Goal: Task Accomplishment & Management: Manage account settings

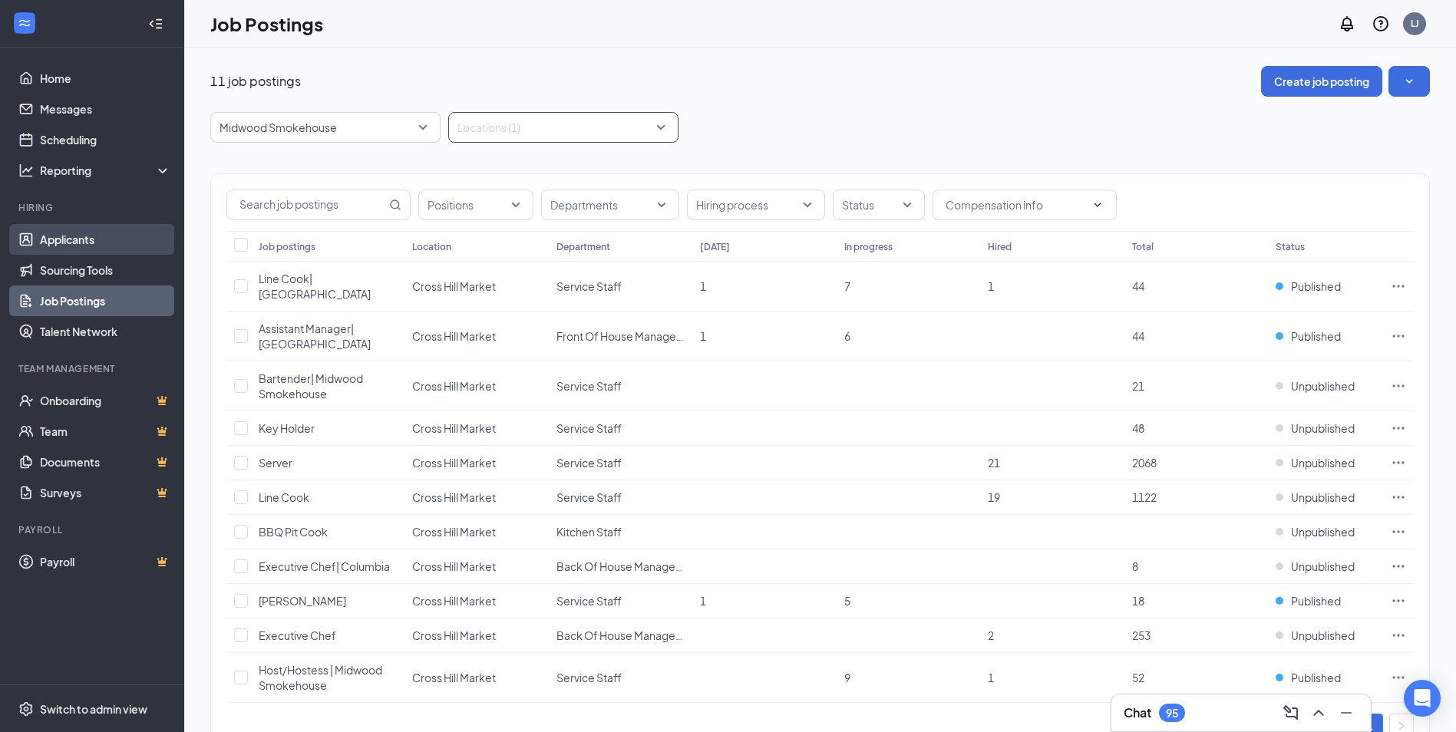
click at [62, 238] on link "Applicants" at bounding box center [105, 239] width 131 height 31
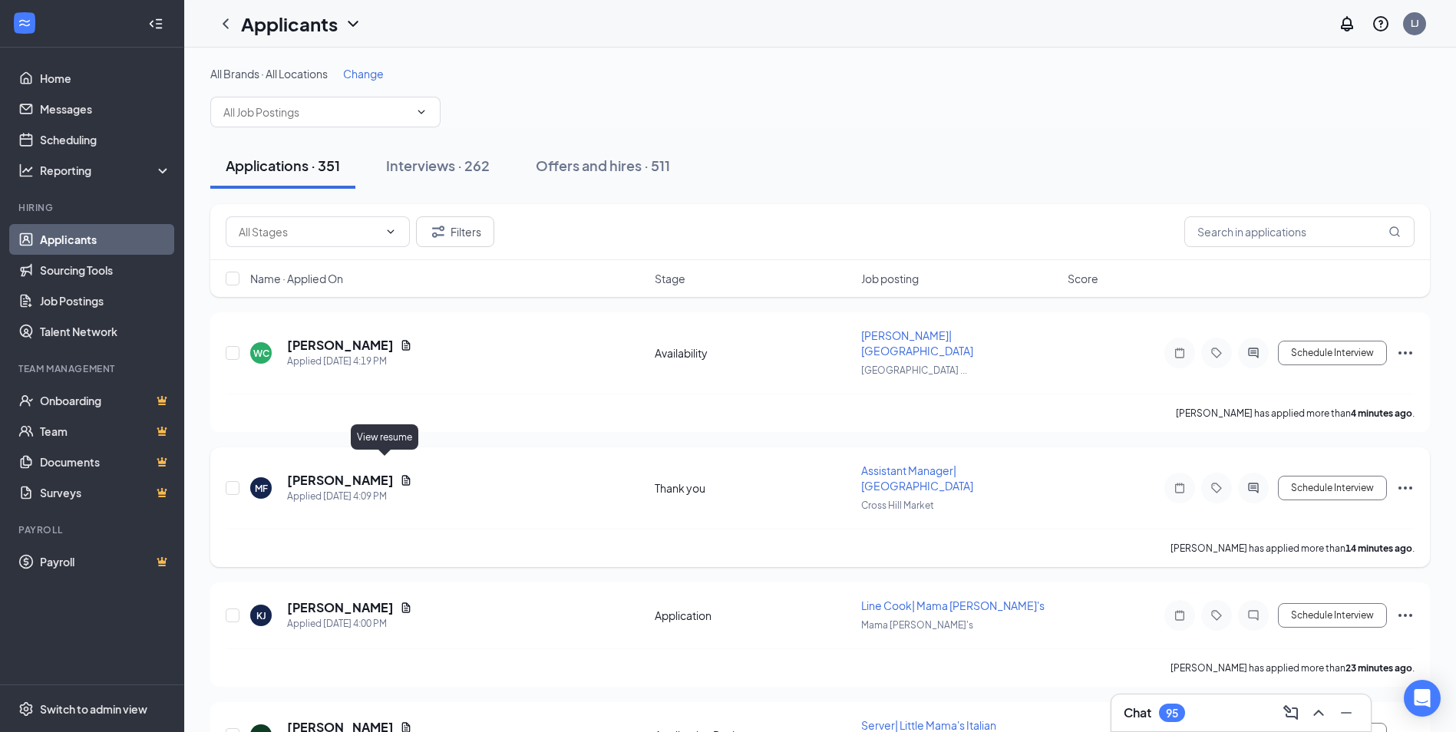
click at [402, 475] on icon "Document" at bounding box center [406, 480] width 8 height 10
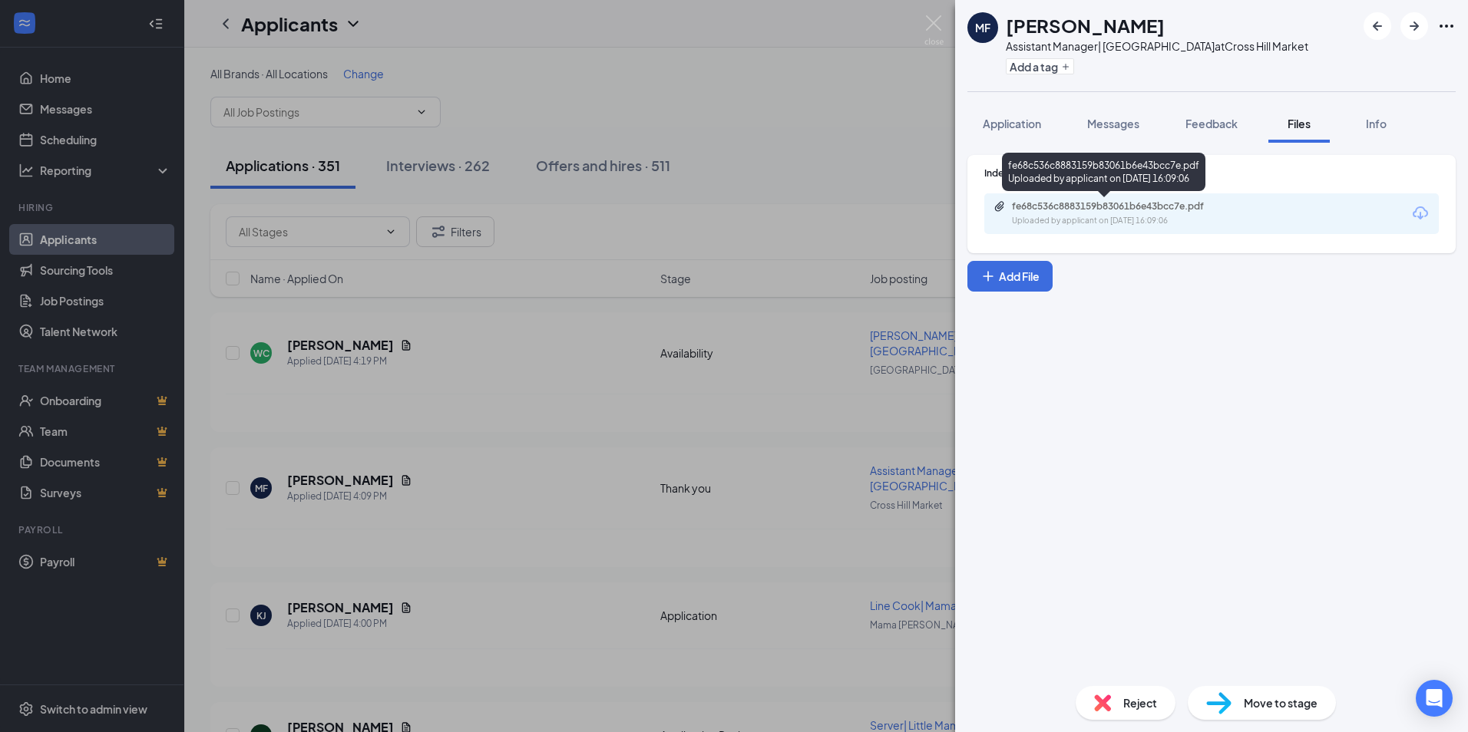
click at [1119, 214] on div "fe68c536c8883159b83061b6e43bcc7e.pdf Uploaded by applicant on [DATE] 16:09:06" at bounding box center [1117, 213] width 249 height 27
click at [931, 21] on img at bounding box center [933, 30] width 19 height 30
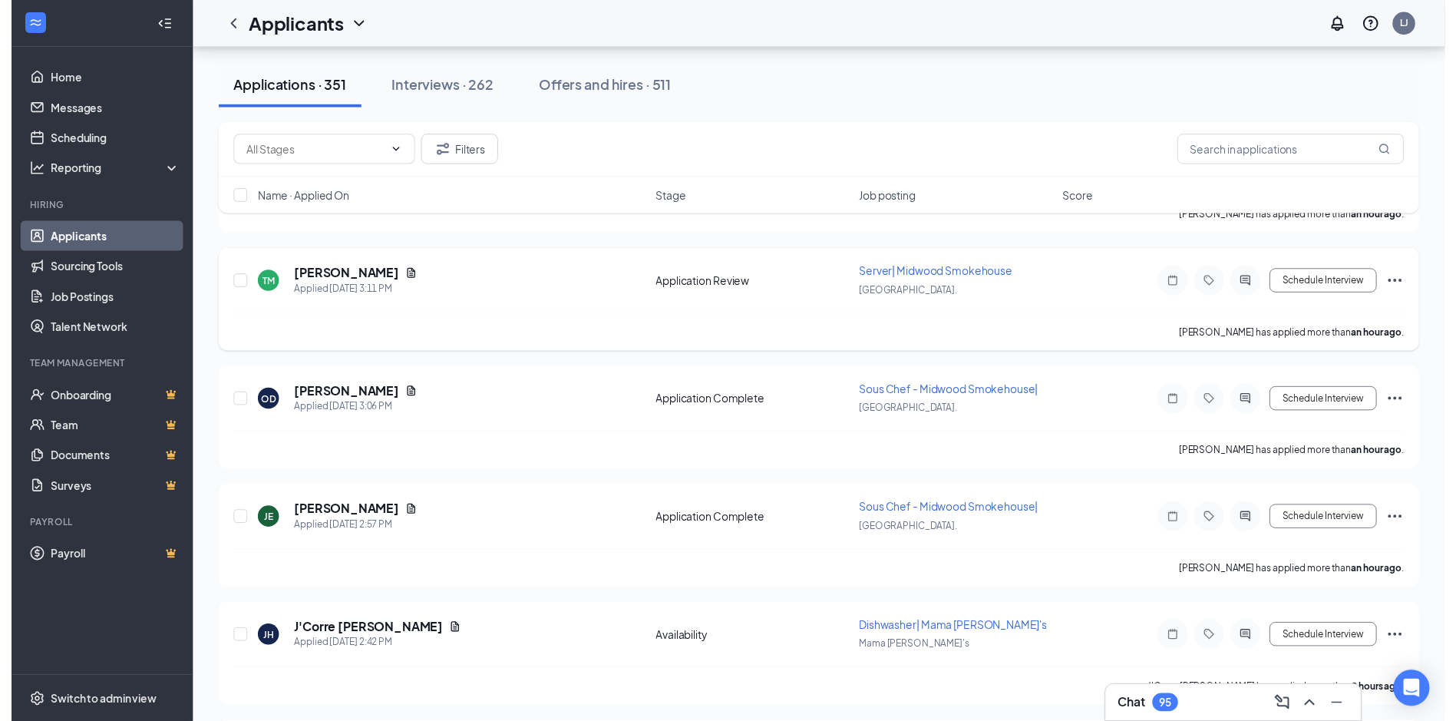
scroll to position [691, 0]
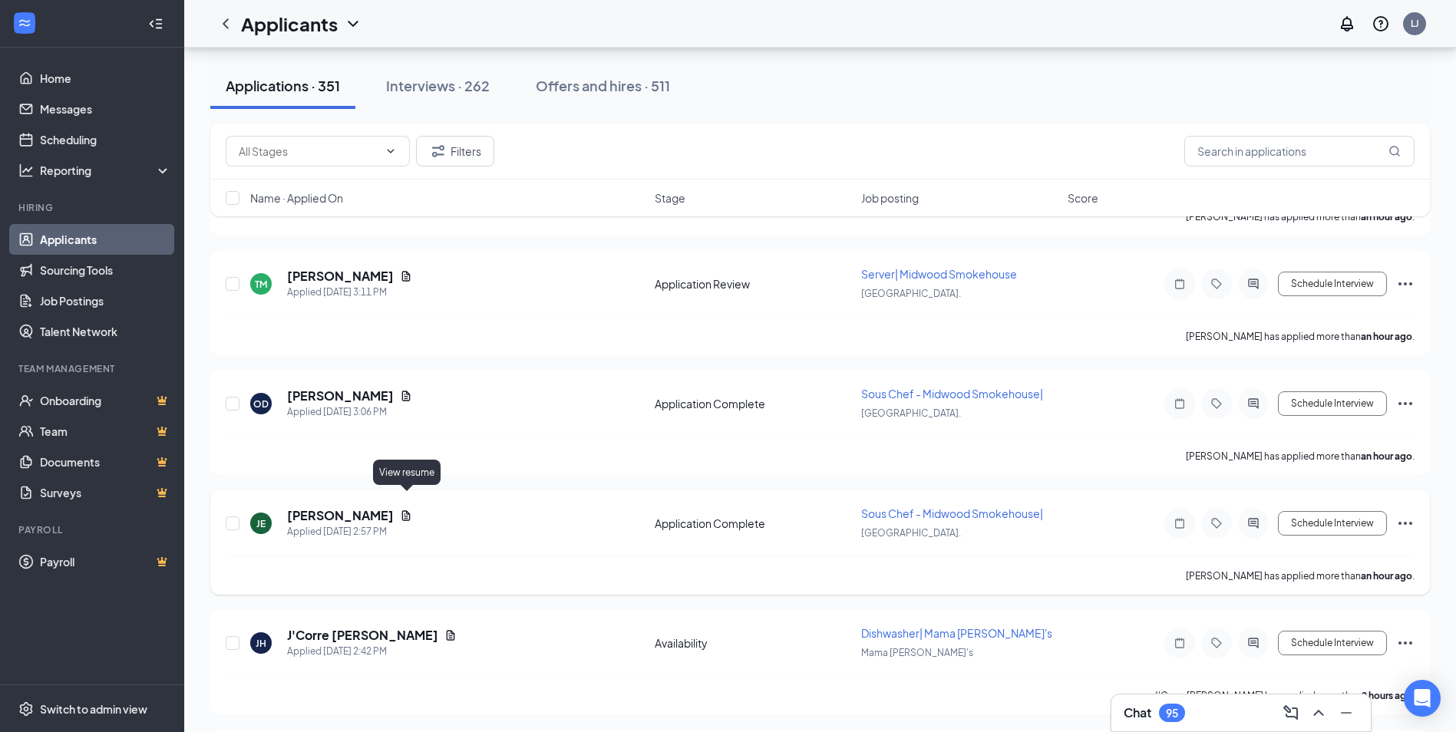
click at [408, 511] on icon "Document" at bounding box center [406, 516] width 8 height 10
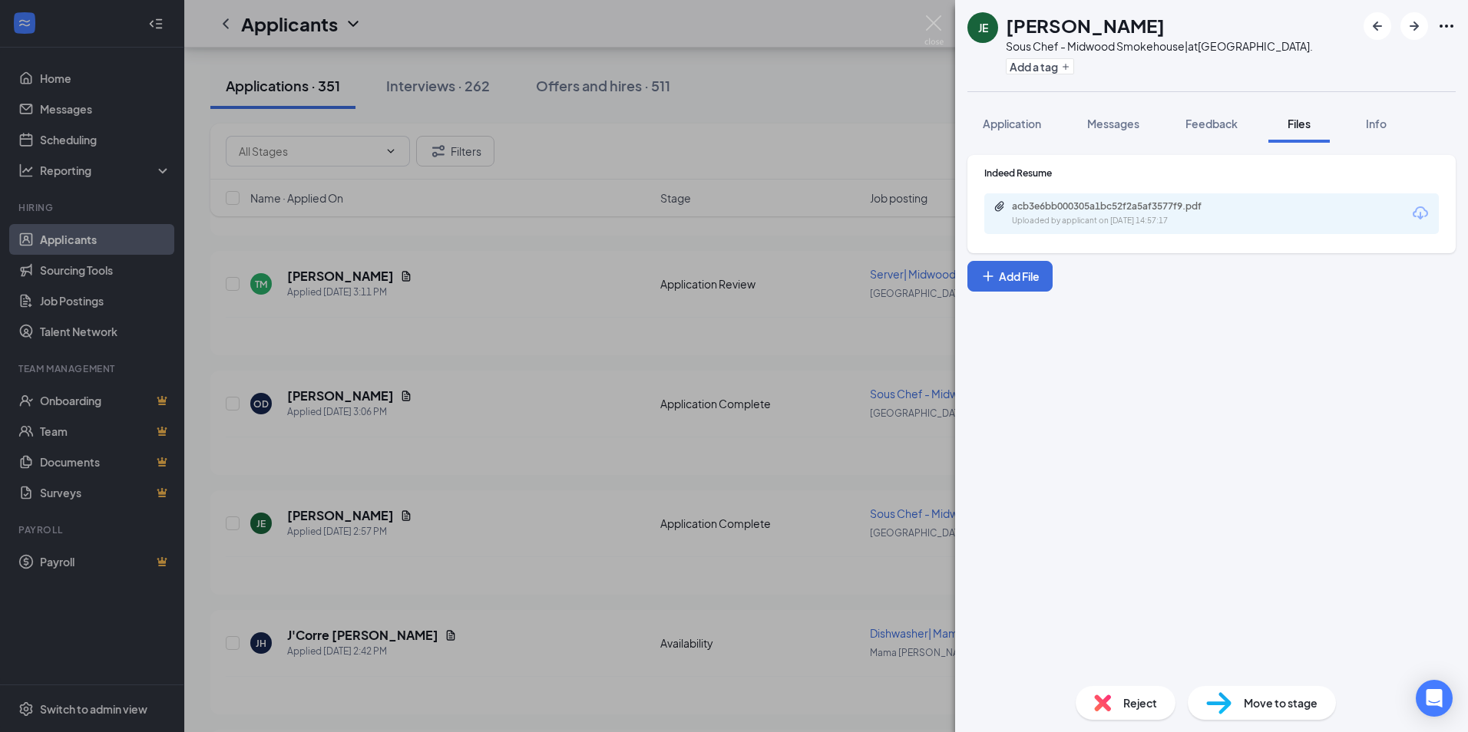
click at [1045, 227] on div "acb3e6bb000305a1bc52f2a5af3577f9.pdf Uploaded by applicant on [DATE] 14:57:17" at bounding box center [1211, 213] width 454 height 41
click at [1045, 211] on div "acb3e6bb000305a1bc52f2a5af3577f9.pdf" at bounding box center [1119, 206] width 215 height 12
click at [1135, 711] on span "Reject" at bounding box center [1140, 703] width 34 height 17
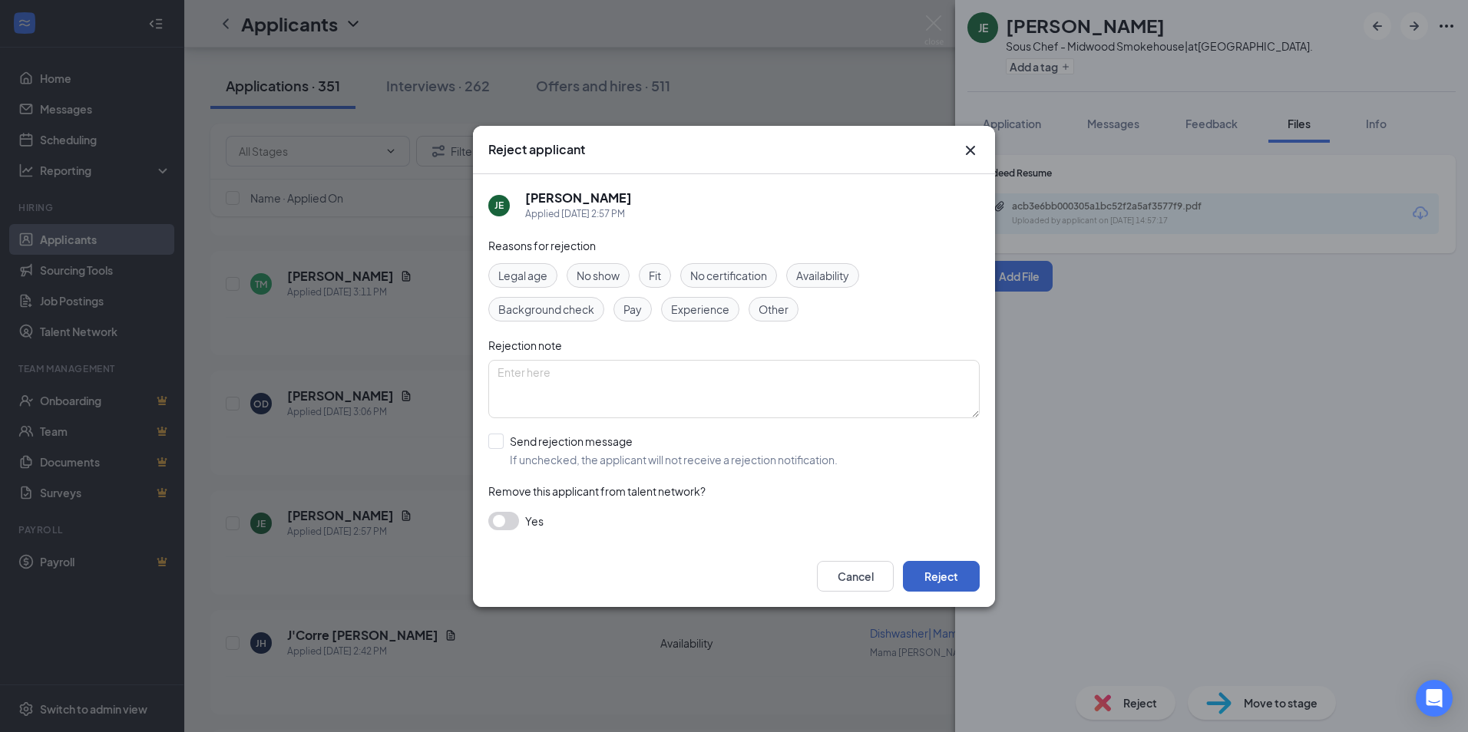
click at [928, 564] on button "Reject" at bounding box center [941, 576] width 77 height 31
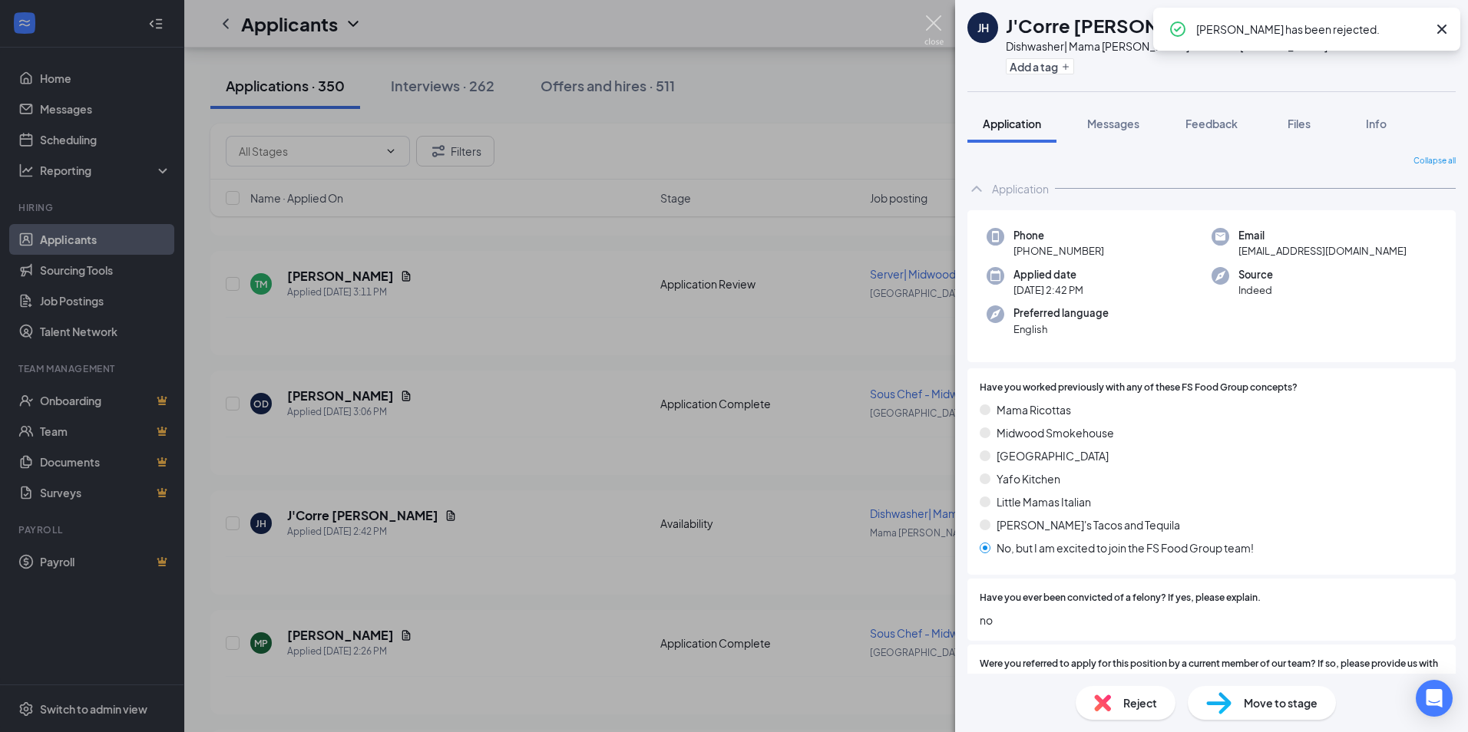
click at [941, 28] on img at bounding box center [933, 30] width 19 height 30
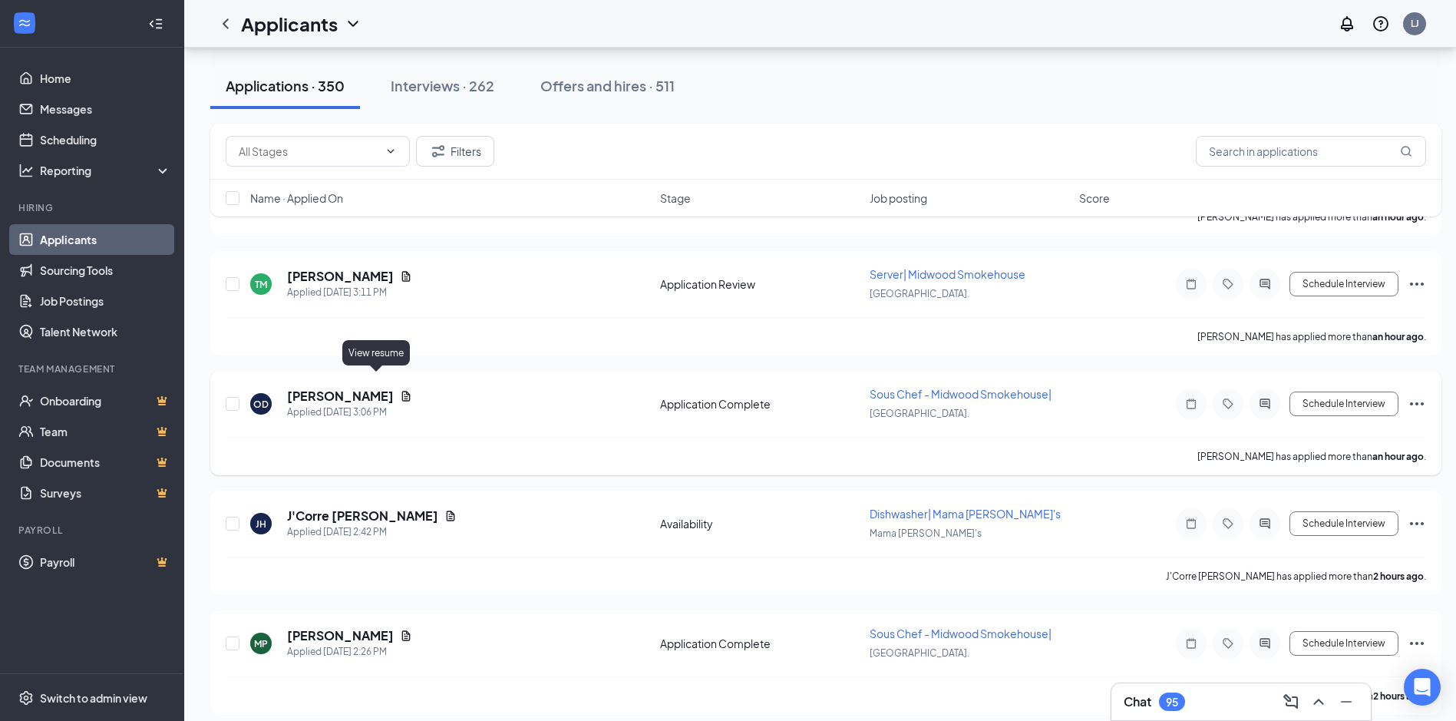
click at [402, 391] on icon "Document" at bounding box center [406, 396] width 8 height 10
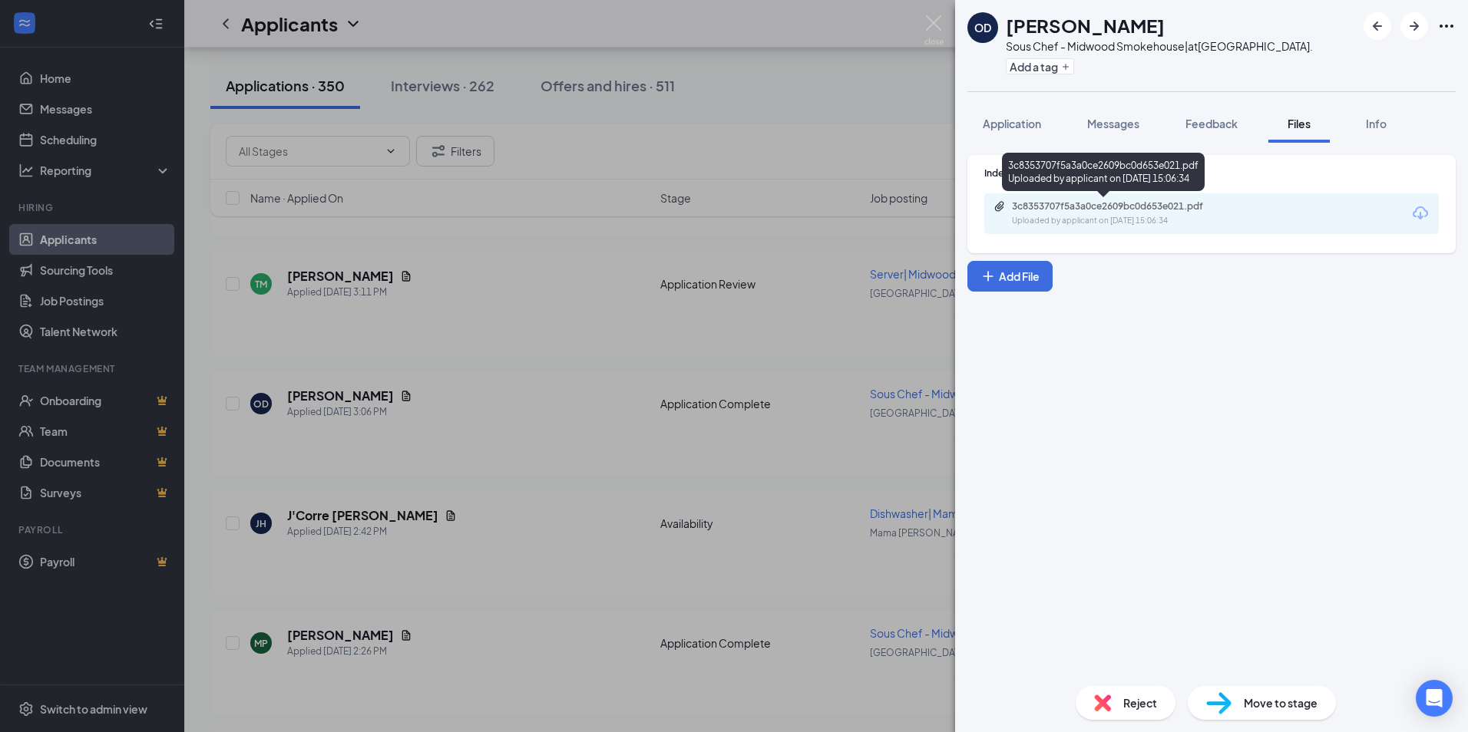
click at [1039, 213] on div "3c8353707f5a3a0ce2609bc0d653e021.pdf Uploaded by applicant on [DATE] 15:06:34" at bounding box center [1117, 213] width 249 height 27
click at [936, 22] on img at bounding box center [933, 30] width 19 height 30
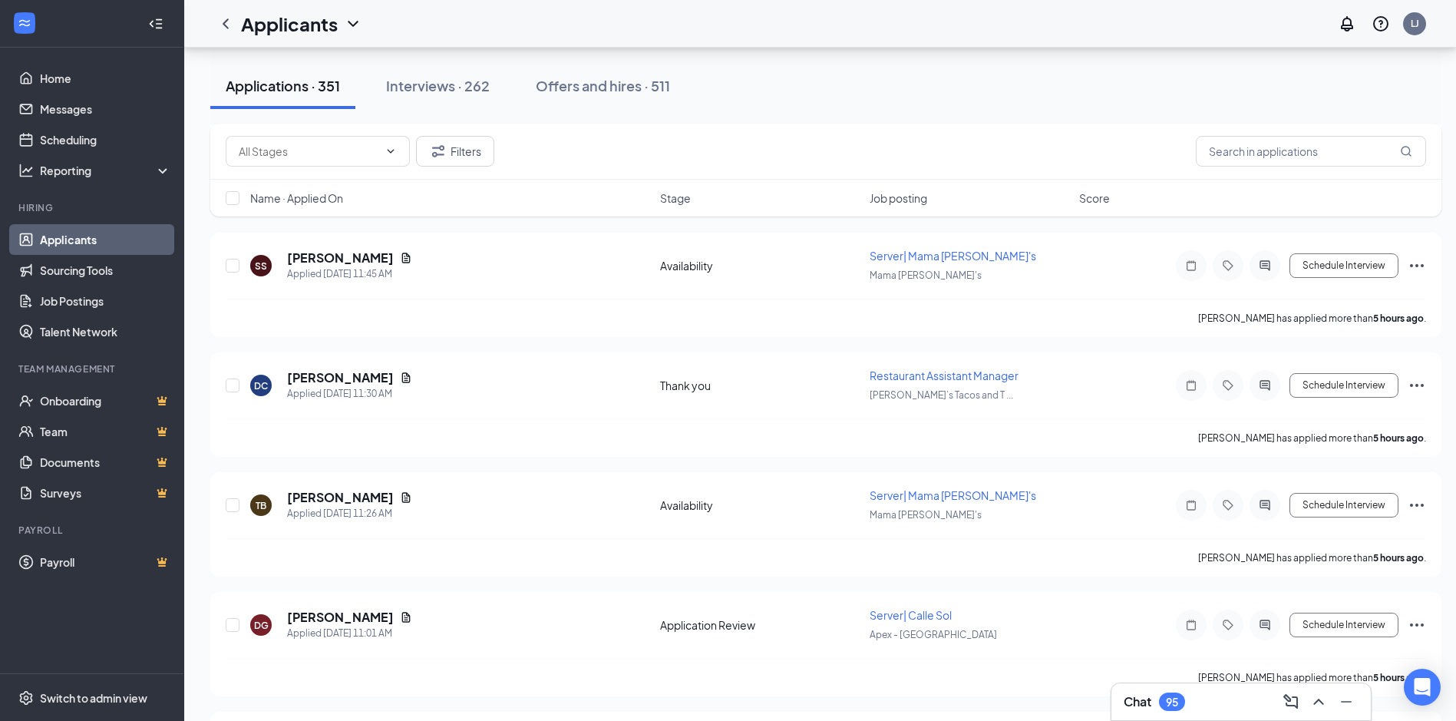
scroll to position [3531, 0]
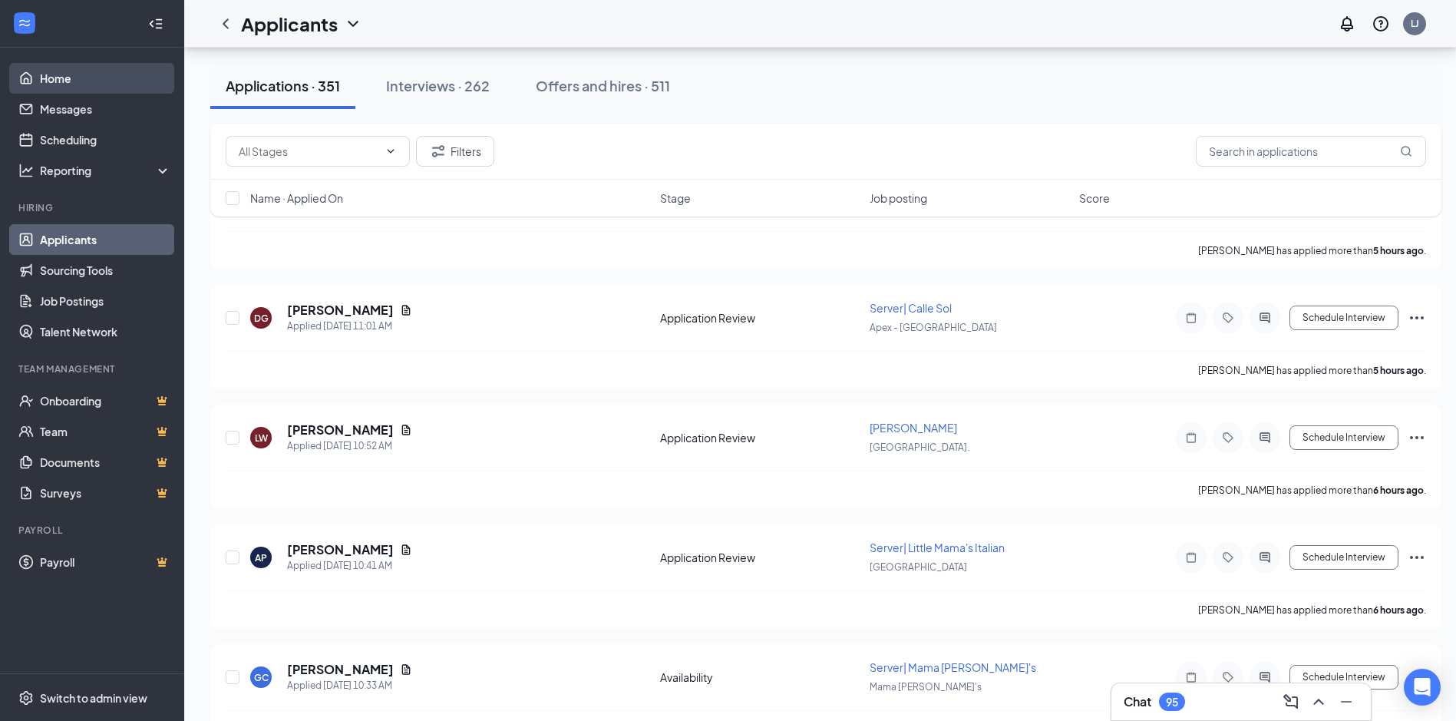
drag, startPoint x: 56, startPoint y: 78, endPoint x: 74, endPoint y: 91, distance: 22.1
click at [56, 78] on link "Home" at bounding box center [105, 78] width 131 height 31
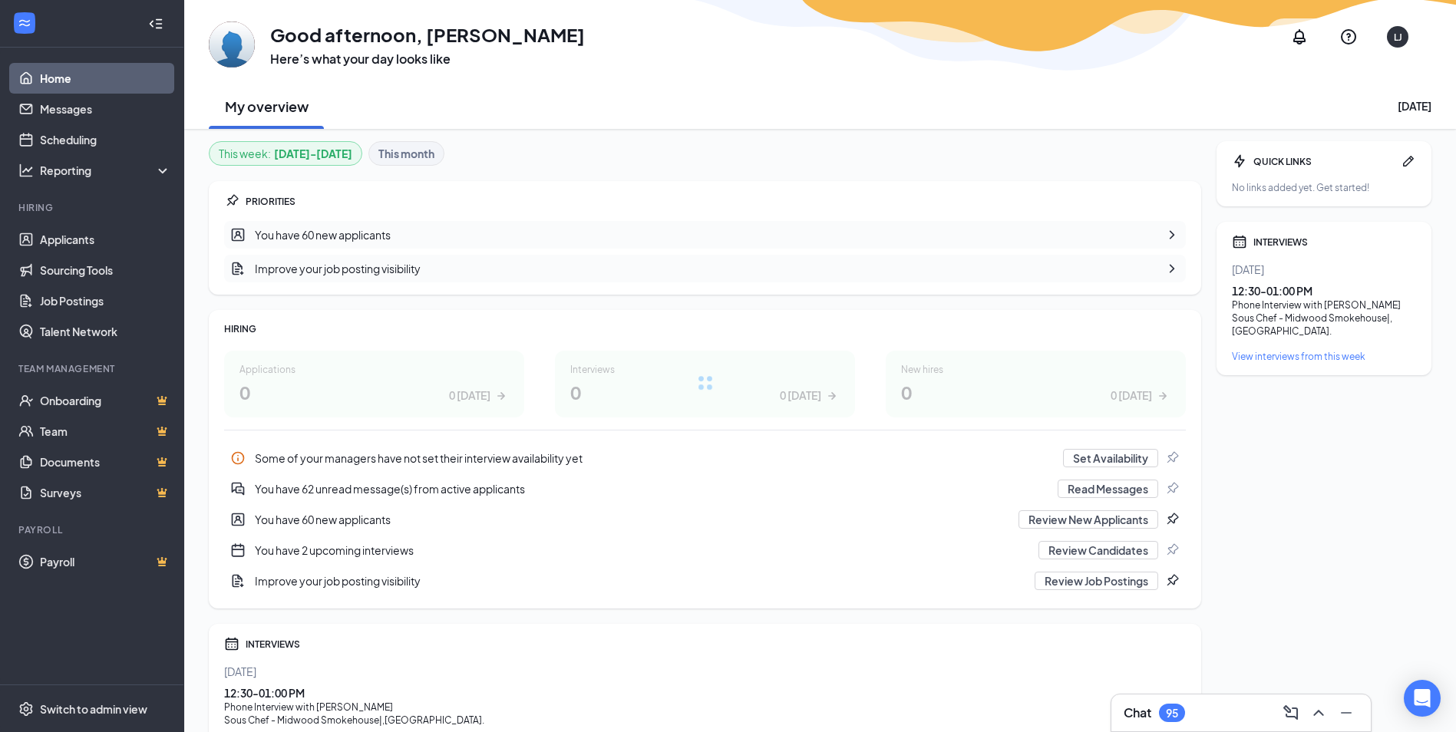
click at [1217, 712] on div "Chat 95" at bounding box center [1241, 713] width 235 height 25
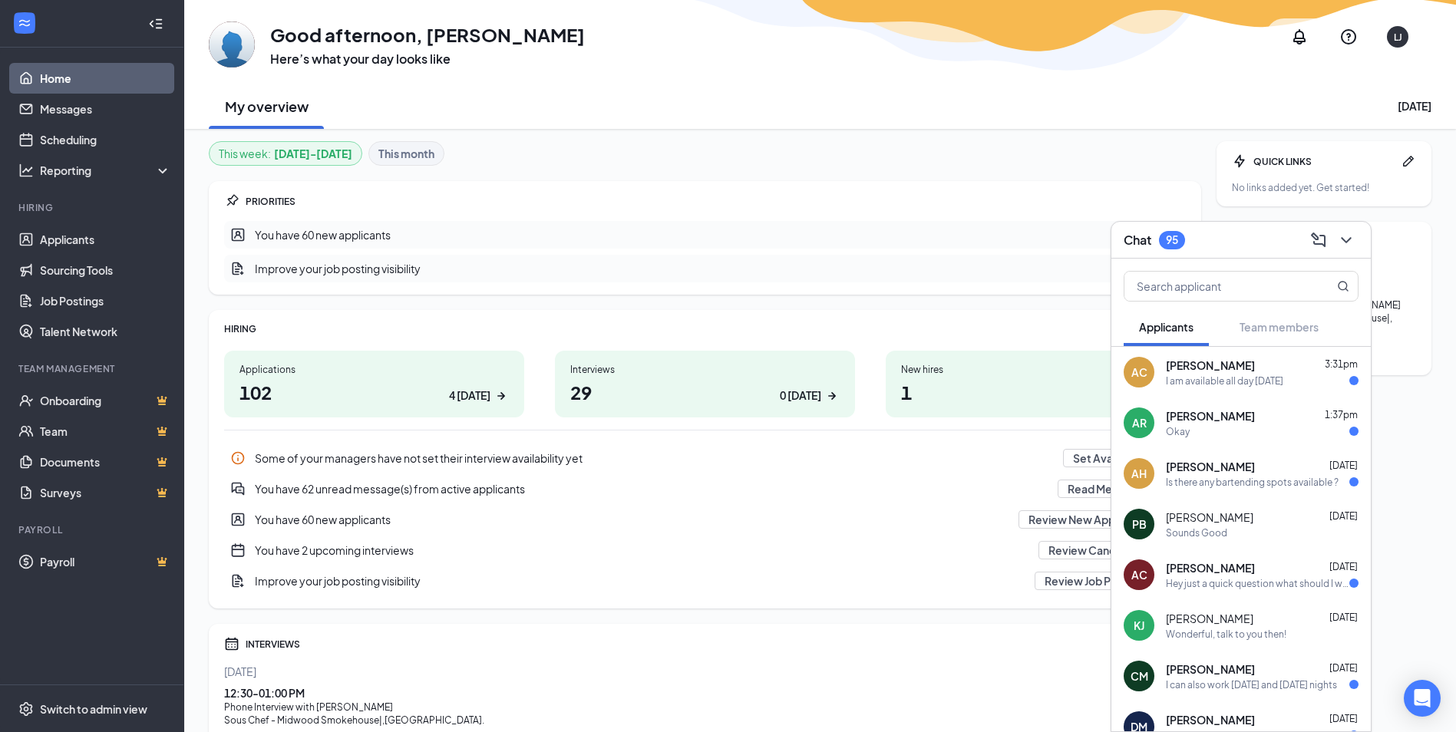
click at [1212, 375] on div "I am available all day [DATE]" at bounding box center [1224, 381] width 117 height 13
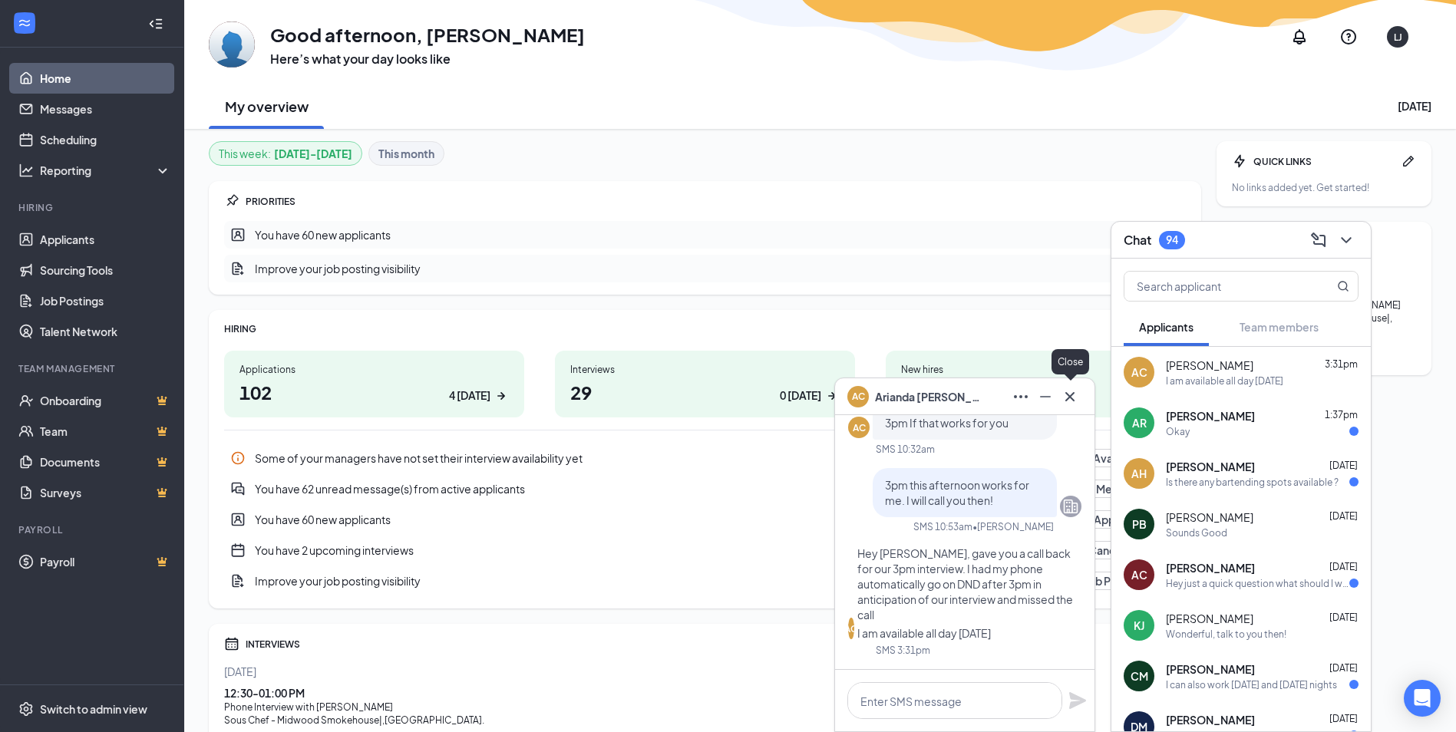
click at [1069, 398] on icon "Cross" at bounding box center [1070, 397] width 18 height 18
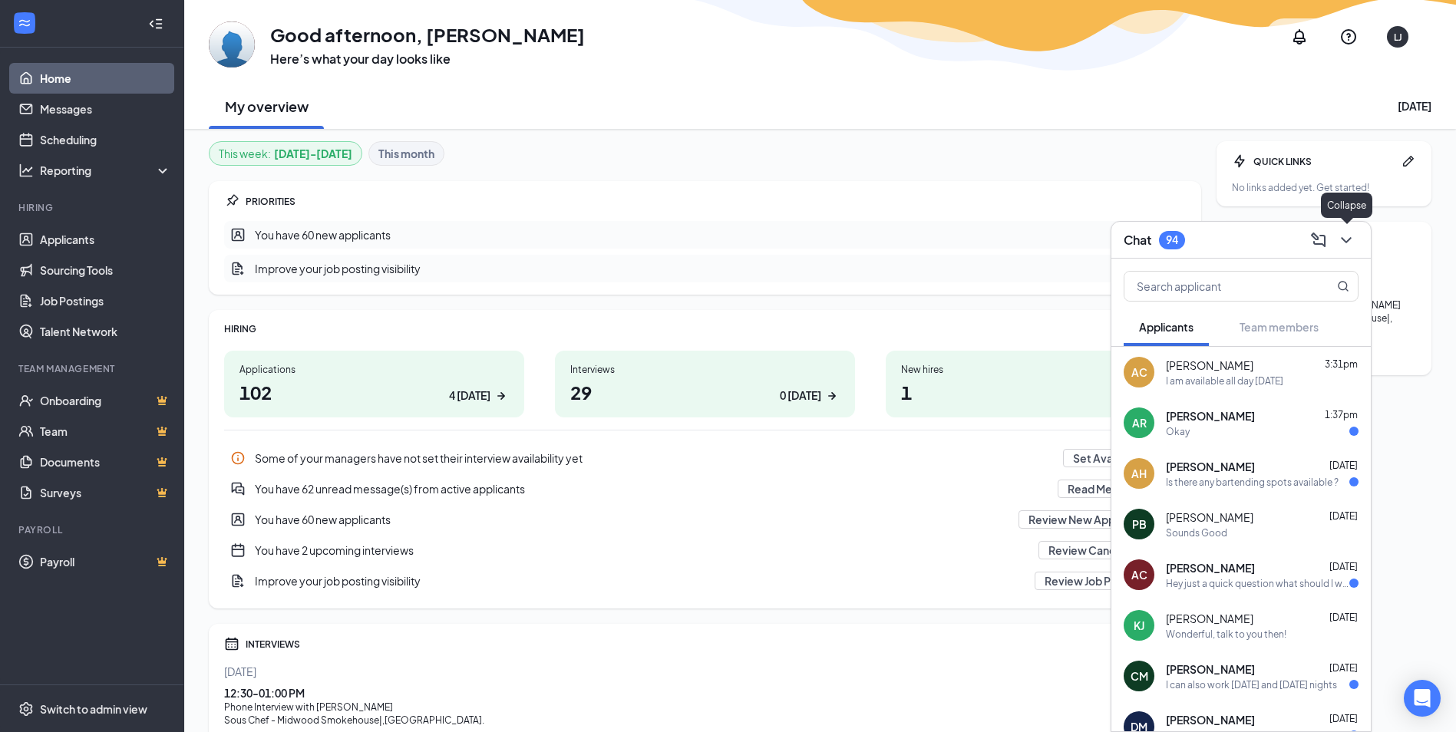
click at [1341, 243] on icon "ChevronDown" at bounding box center [1346, 240] width 18 height 18
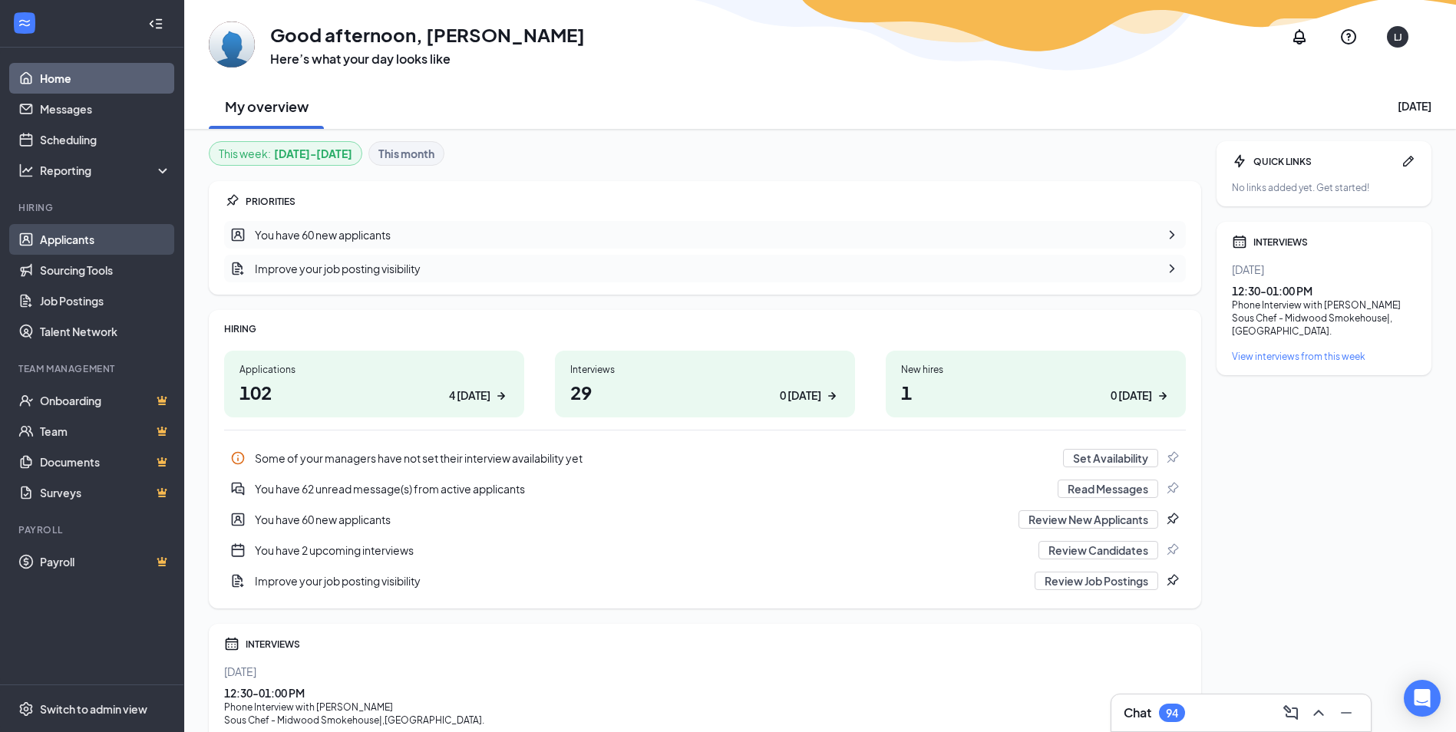
click at [111, 234] on link "Applicants" at bounding box center [105, 239] width 131 height 31
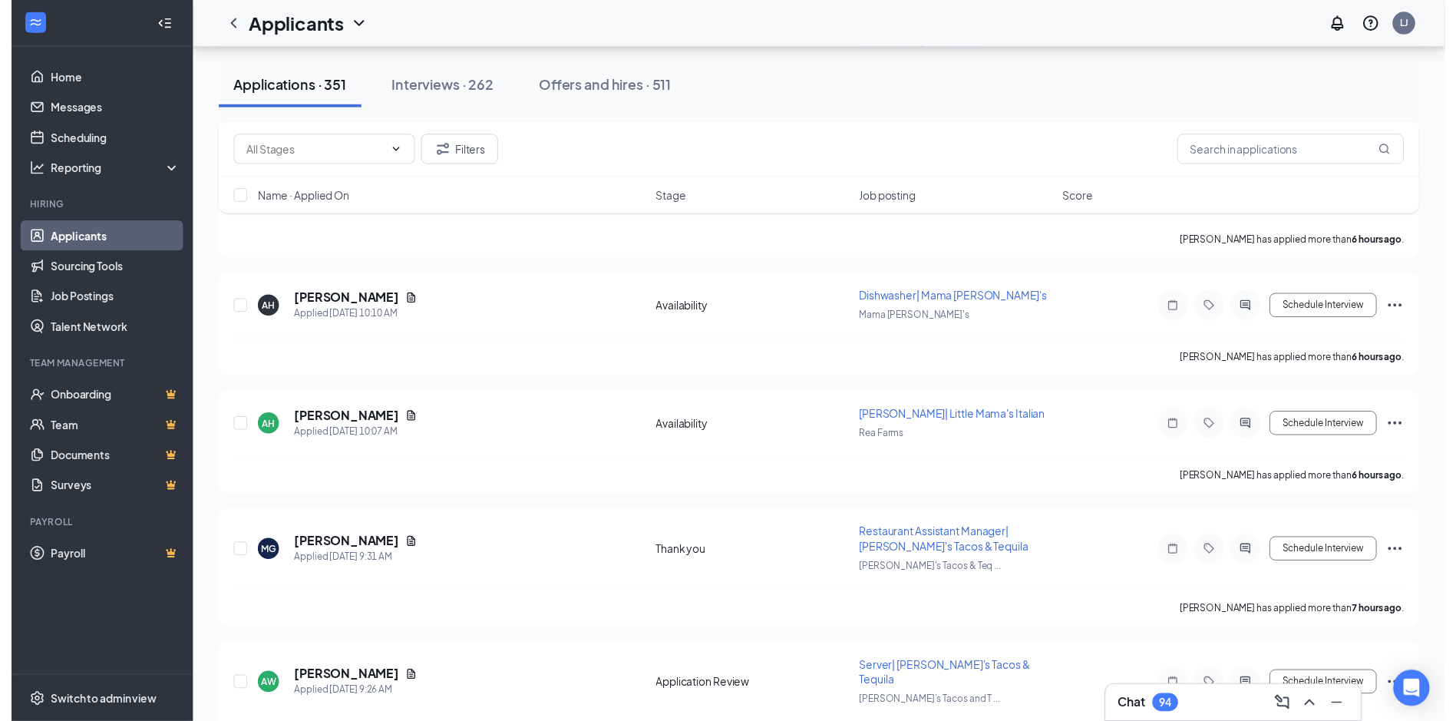
scroll to position [4606, 0]
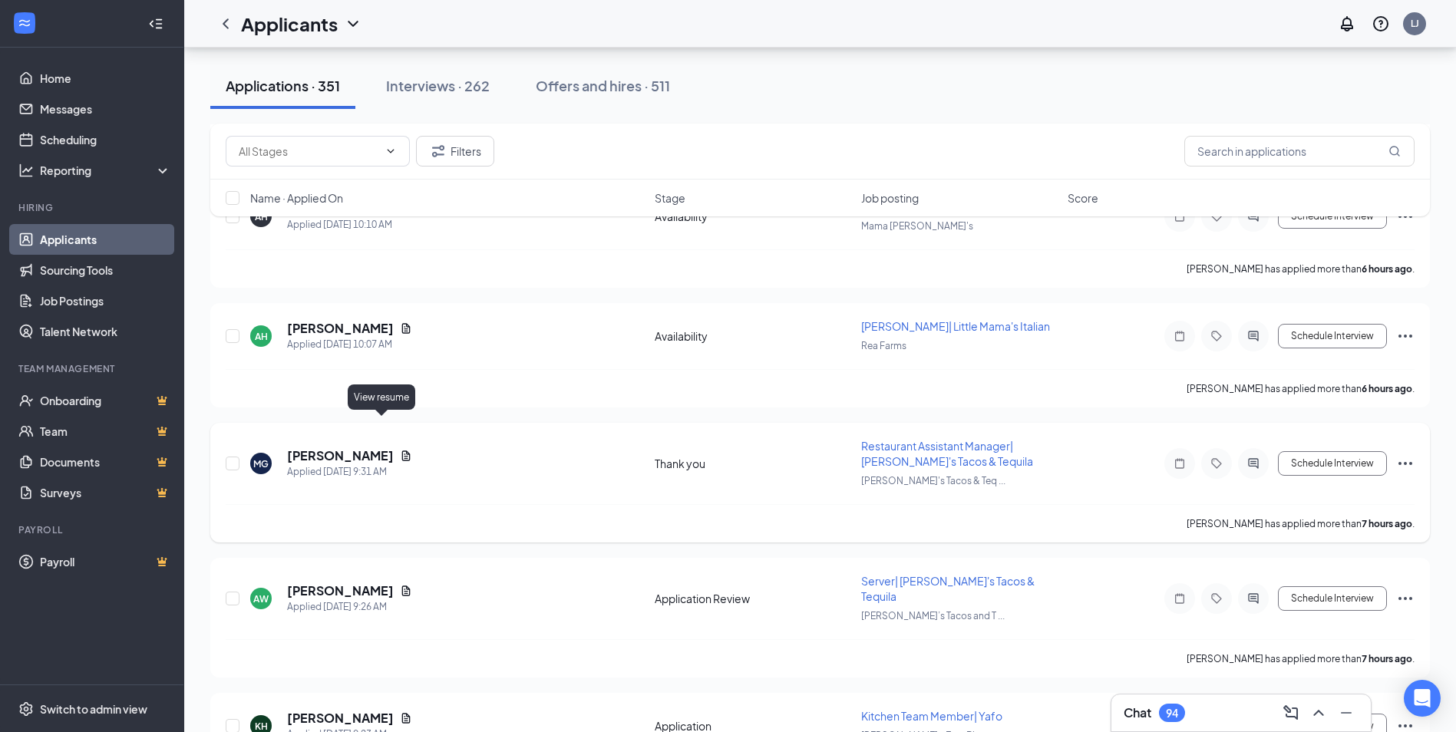
click at [400, 450] on icon "Document" at bounding box center [406, 456] width 12 height 12
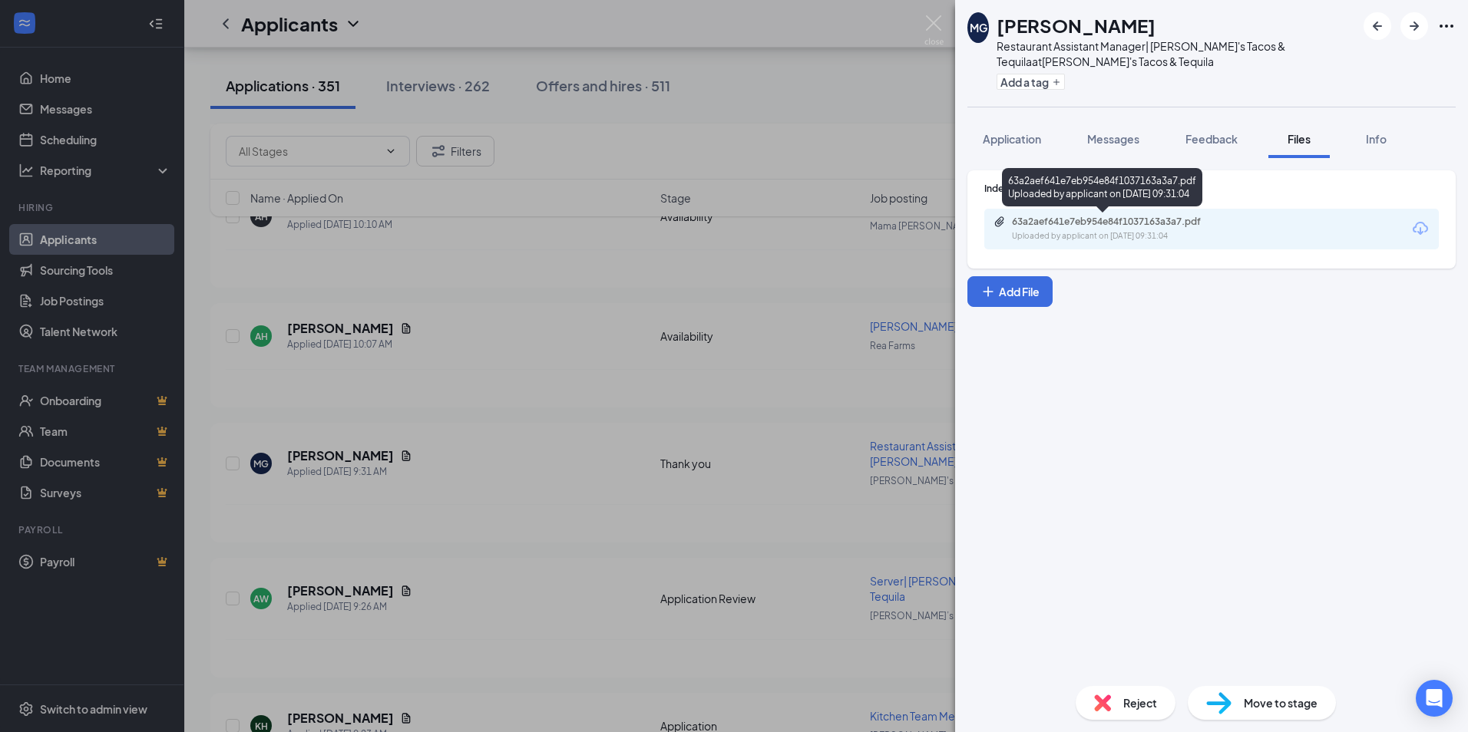
click at [1151, 214] on div "63a2aef641e7eb954e84f1037163a3a7.pdf Uploaded by applicant on [DATE] 09:31:04" at bounding box center [1211, 229] width 454 height 41
click at [1148, 235] on div "Uploaded by applicant on [DATE] 09:31:04" at bounding box center [1127, 236] width 230 height 12
click at [943, 25] on img at bounding box center [933, 30] width 19 height 30
click at [929, 34] on img at bounding box center [933, 30] width 19 height 30
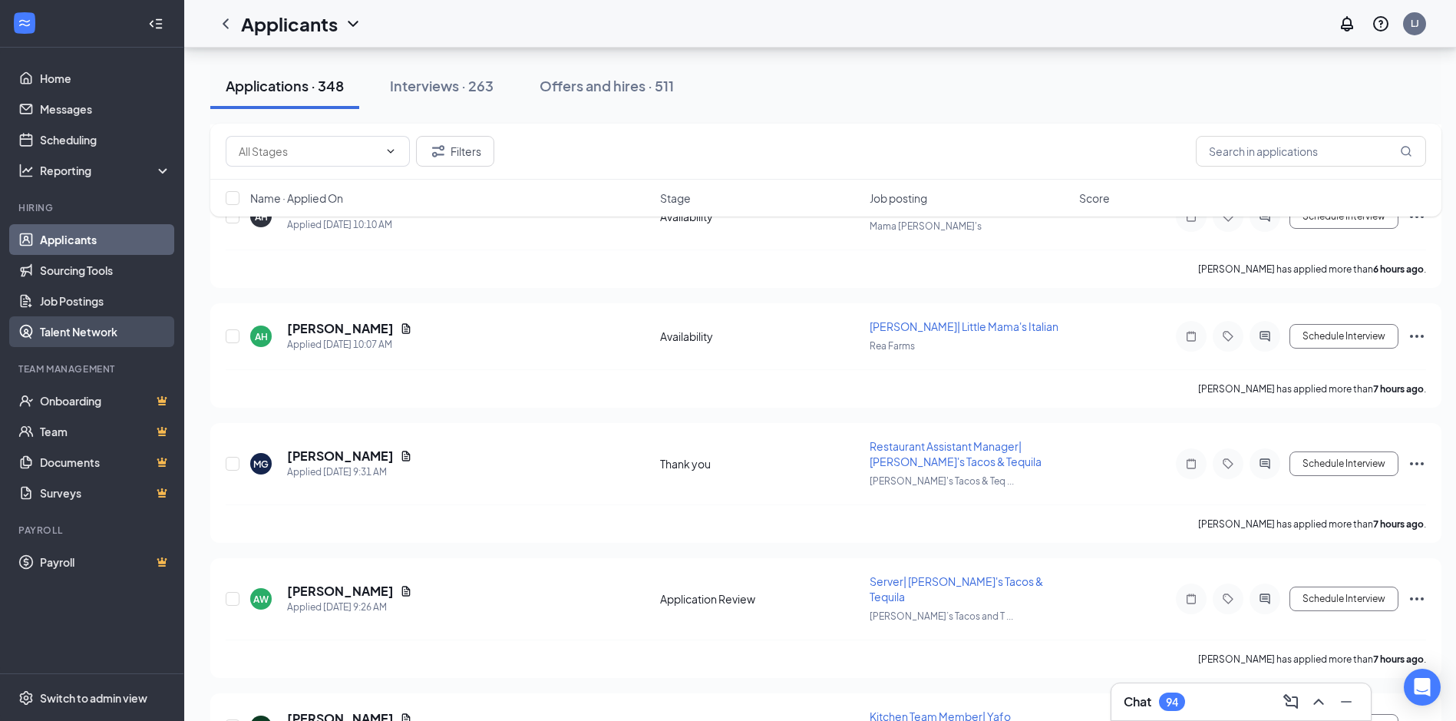
click at [83, 327] on link "Talent Network" at bounding box center [105, 331] width 131 height 31
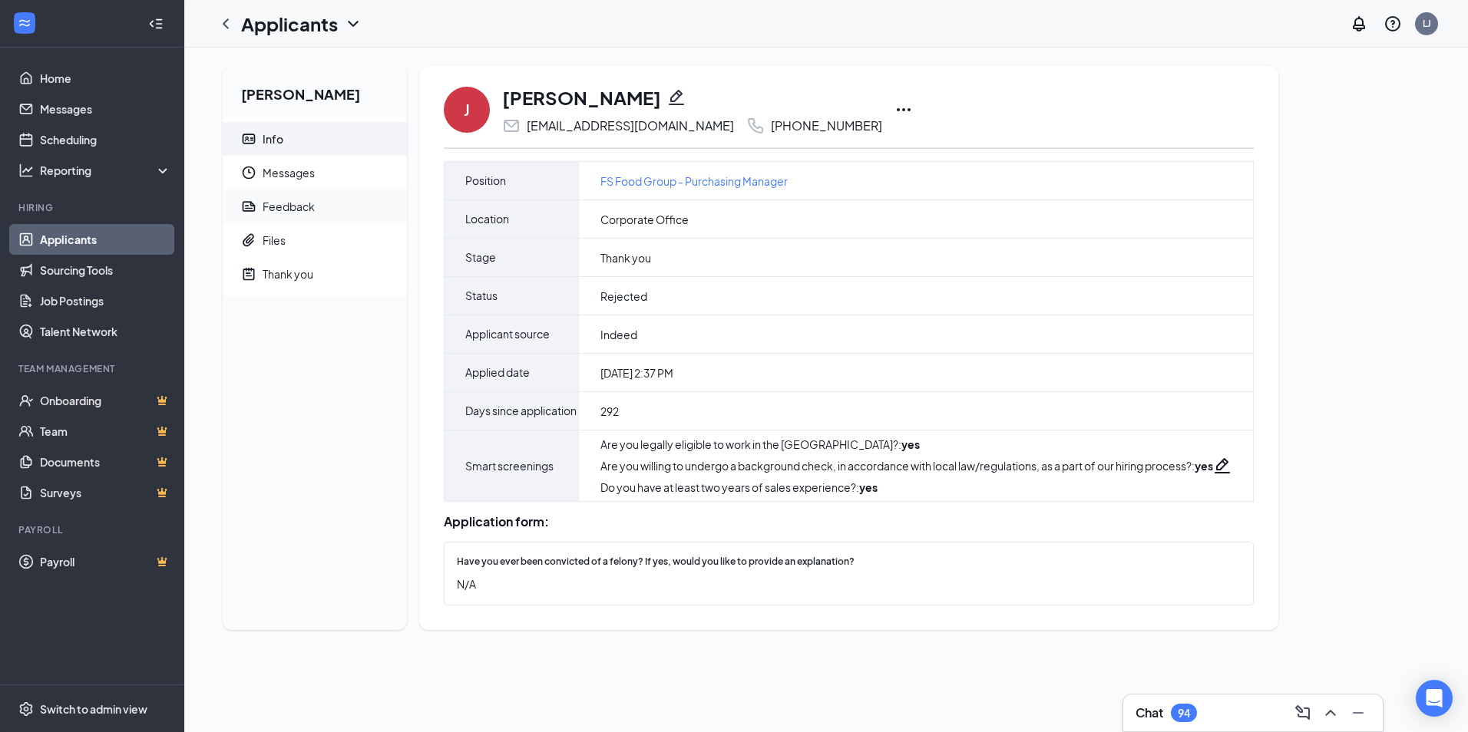
click at [302, 204] on div "Feedback" at bounding box center [289, 206] width 52 height 15
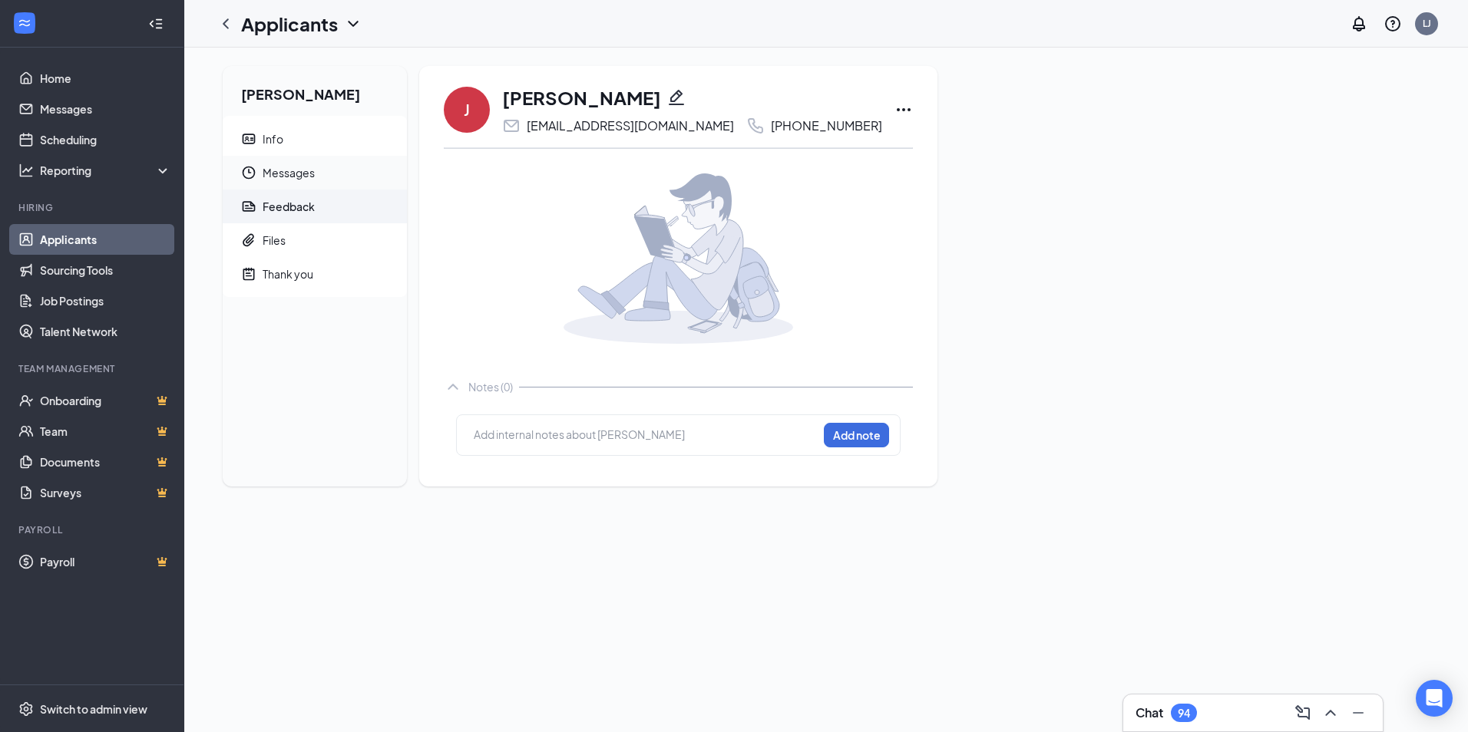
click at [275, 171] on span "Messages" at bounding box center [329, 173] width 132 height 34
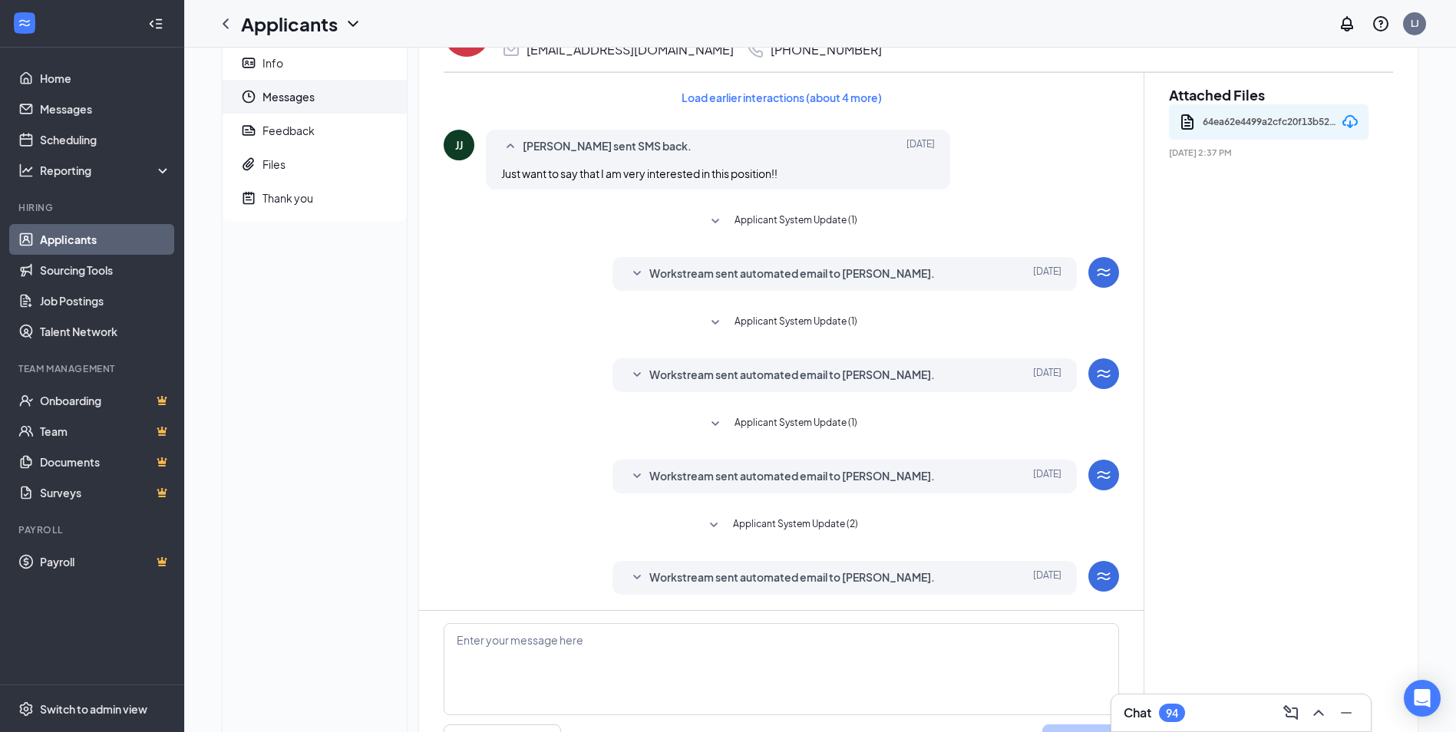
scroll to position [160, 0]
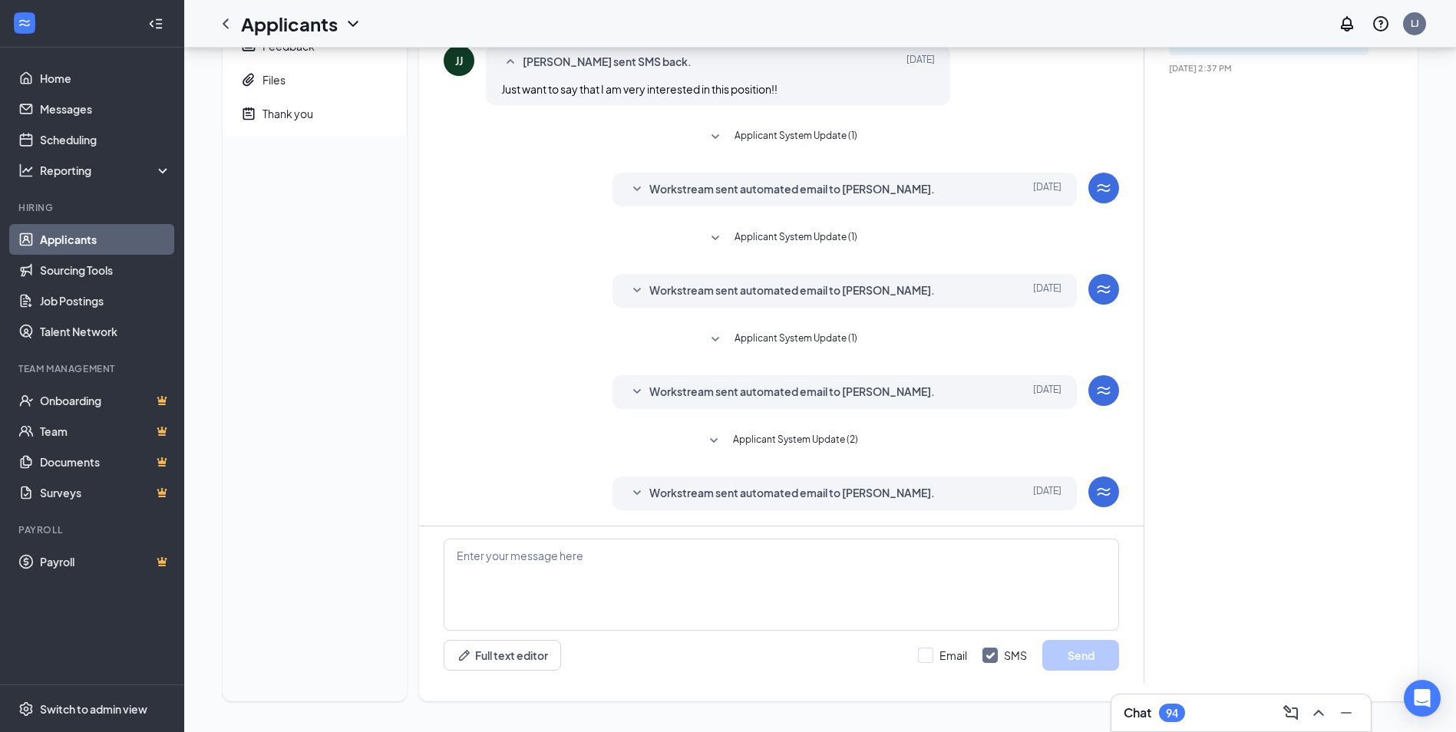
click at [758, 497] on span "Workstream sent automated email to Joshua Jordan." at bounding box center [792, 493] width 286 height 18
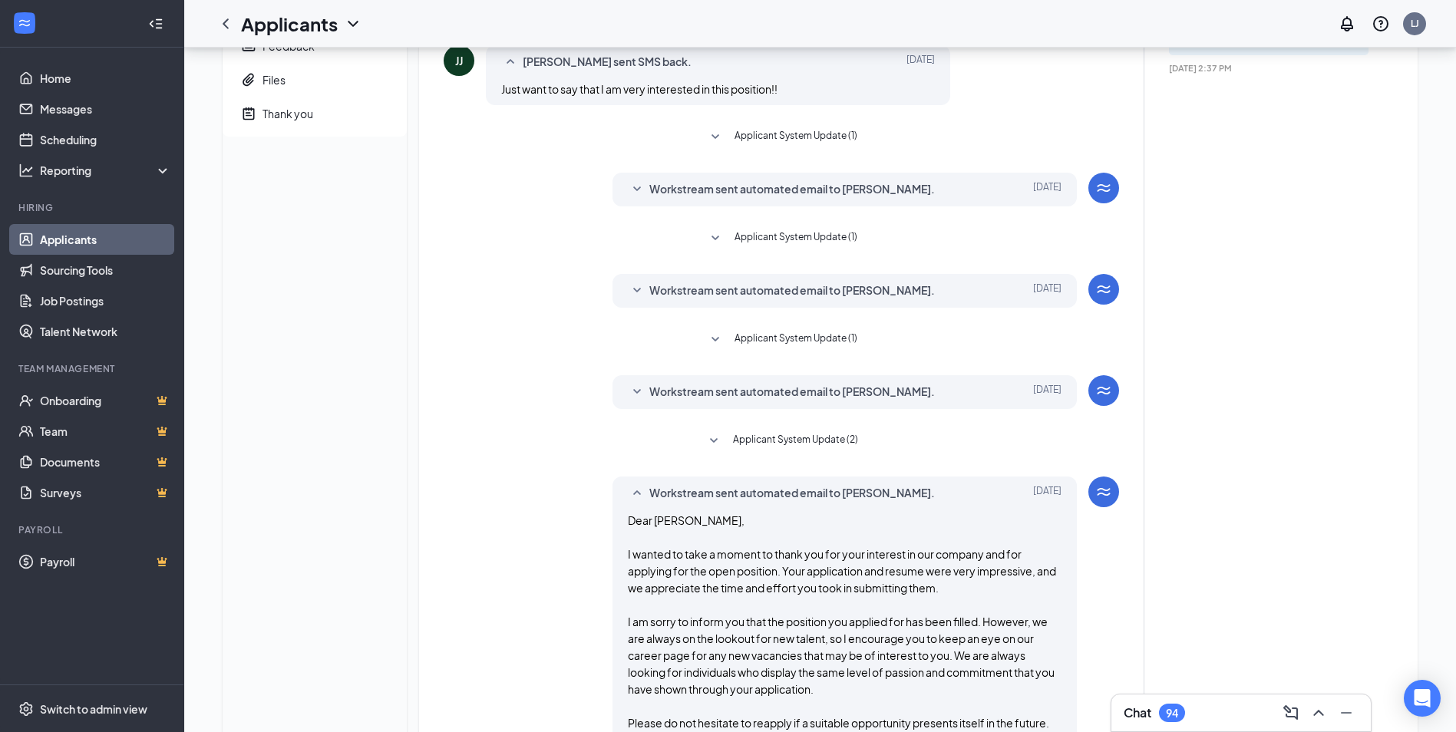
click at [775, 502] on span "Workstream sent automated email to Joshua Jordan." at bounding box center [792, 493] width 286 height 18
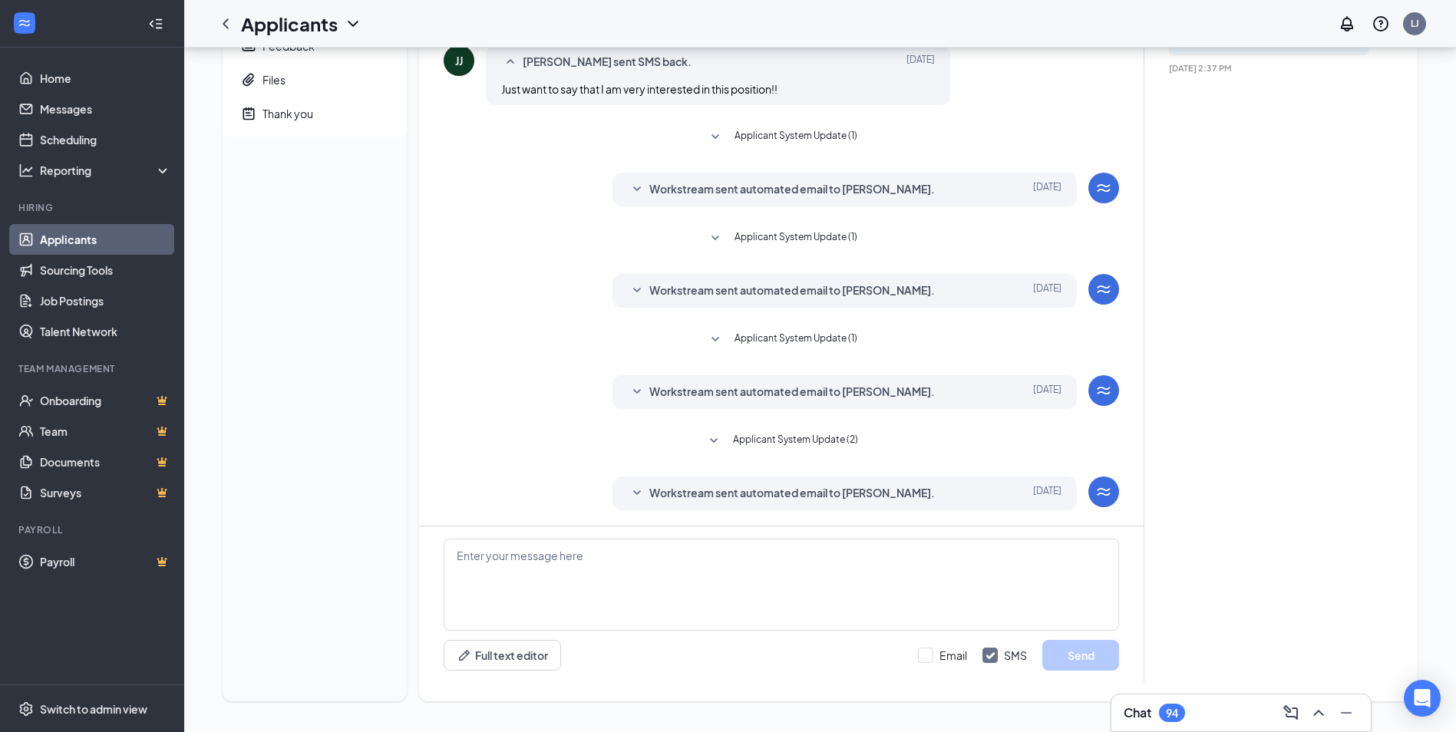
click at [785, 394] on span "Workstream sent automated email to Joshua Jordan." at bounding box center [792, 392] width 286 height 18
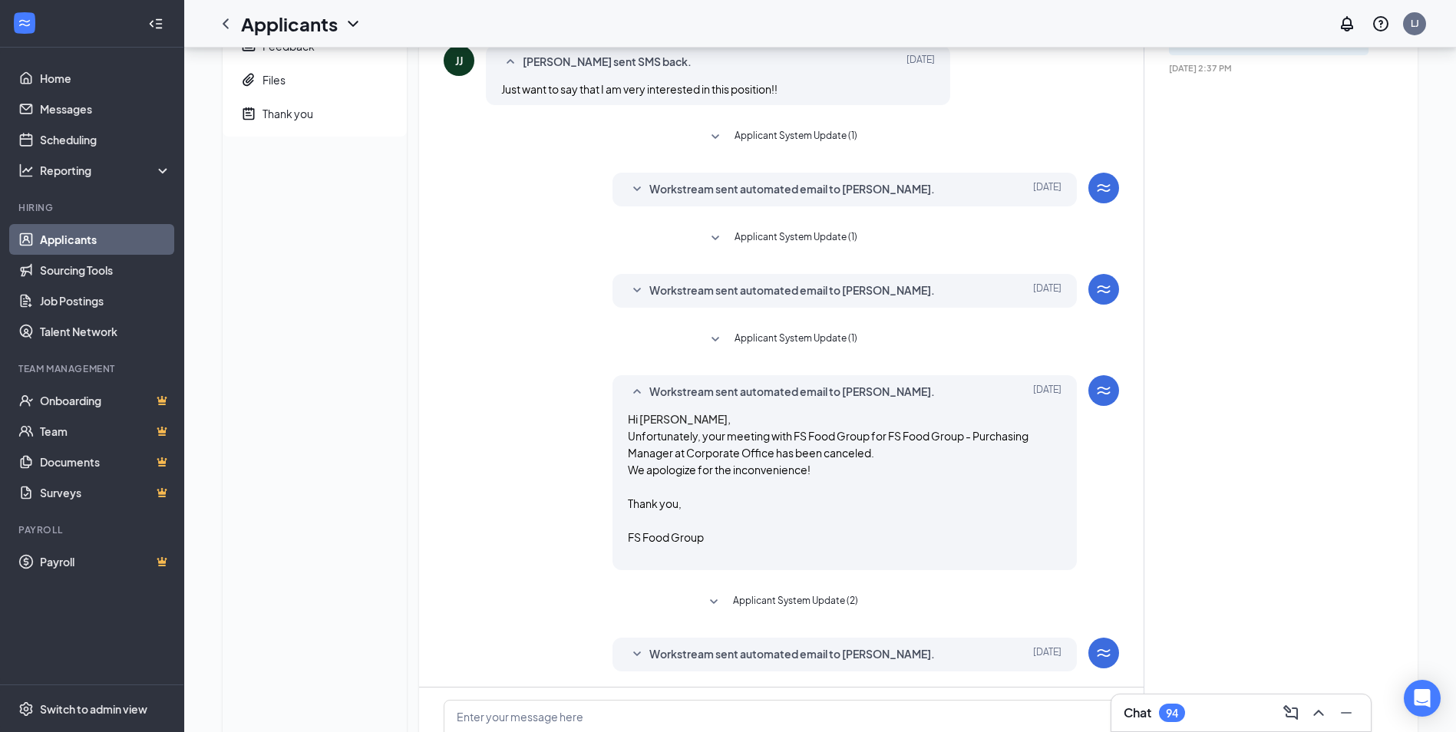
click at [785, 394] on span "Workstream sent automated email to Joshua Jordan." at bounding box center [792, 392] width 286 height 18
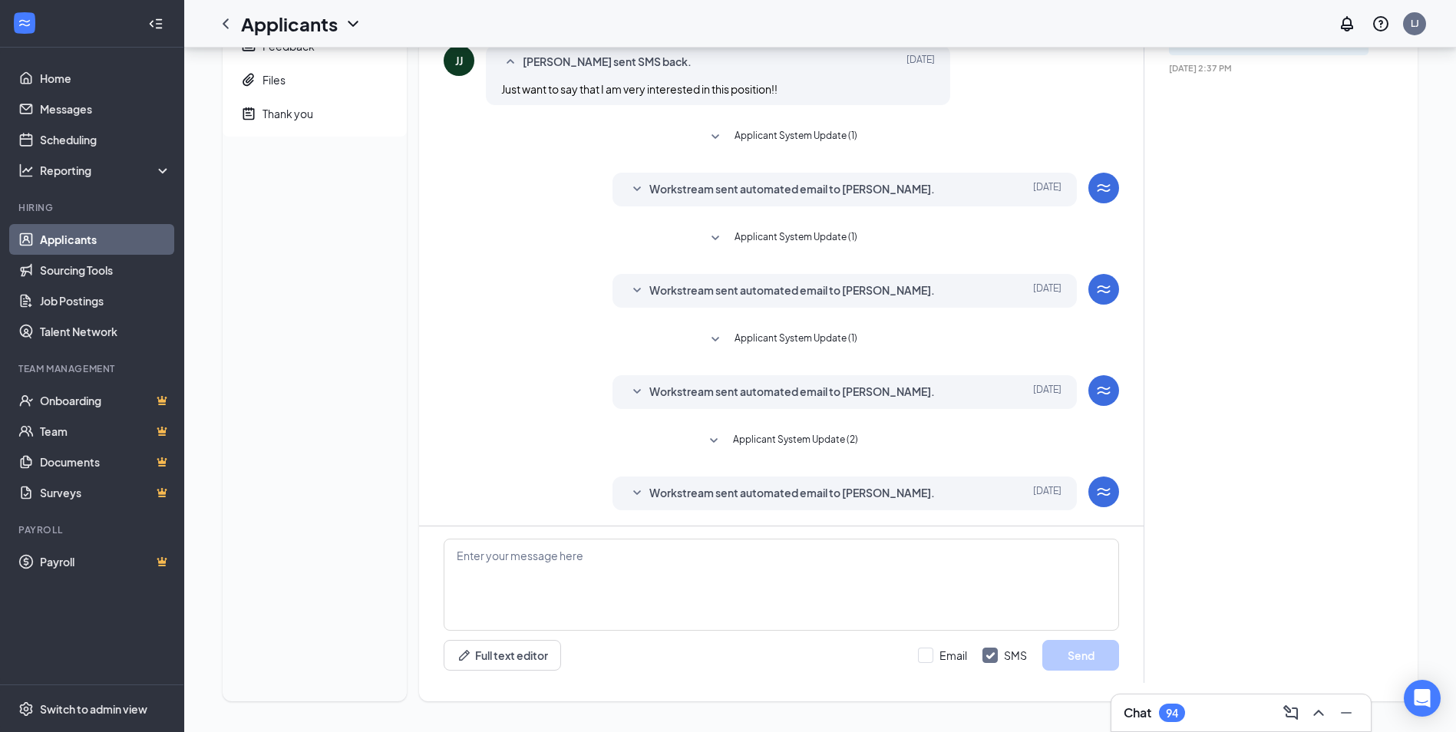
click at [772, 292] on span "Workstream sent automated email to Joshua Jordan." at bounding box center [792, 291] width 286 height 18
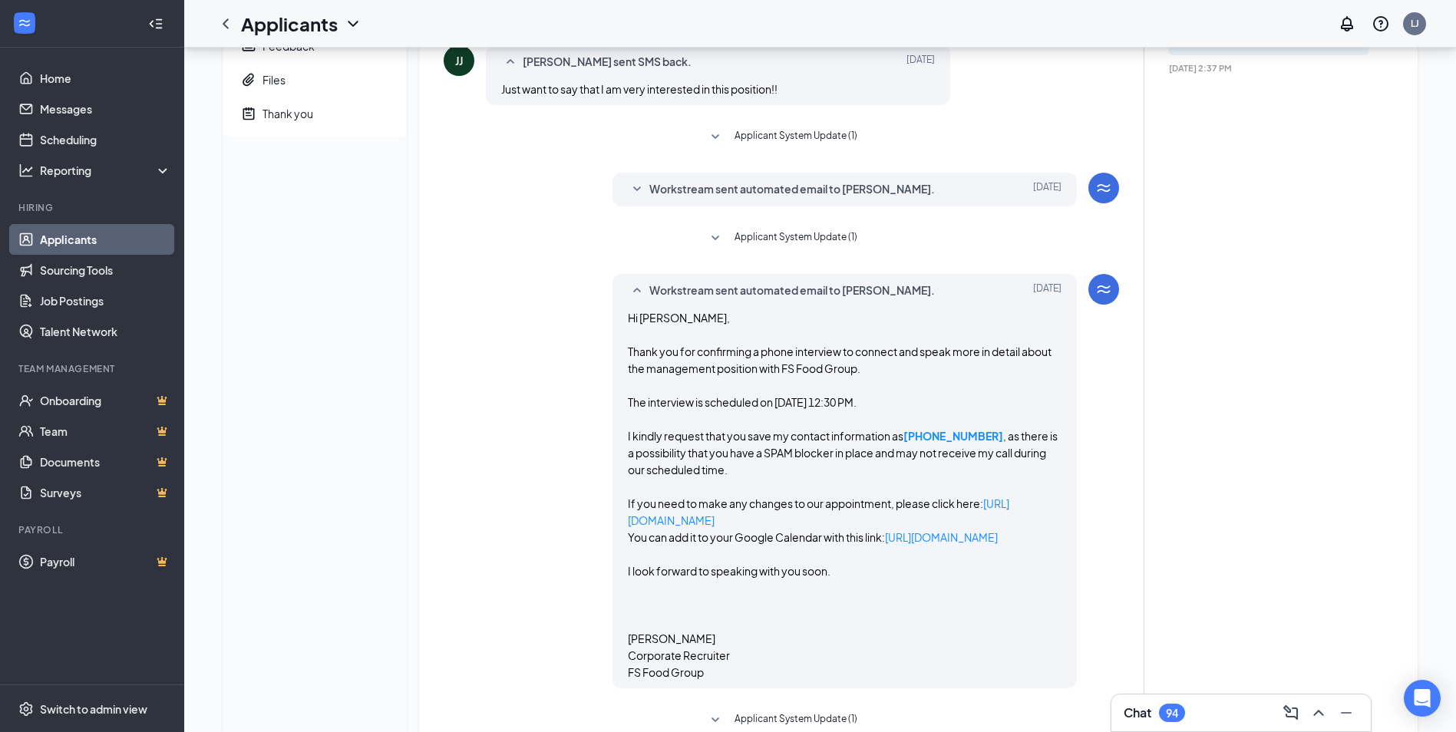
click at [772, 292] on span "Workstream sent automated email to Joshua Jordan." at bounding box center [792, 291] width 286 height 18
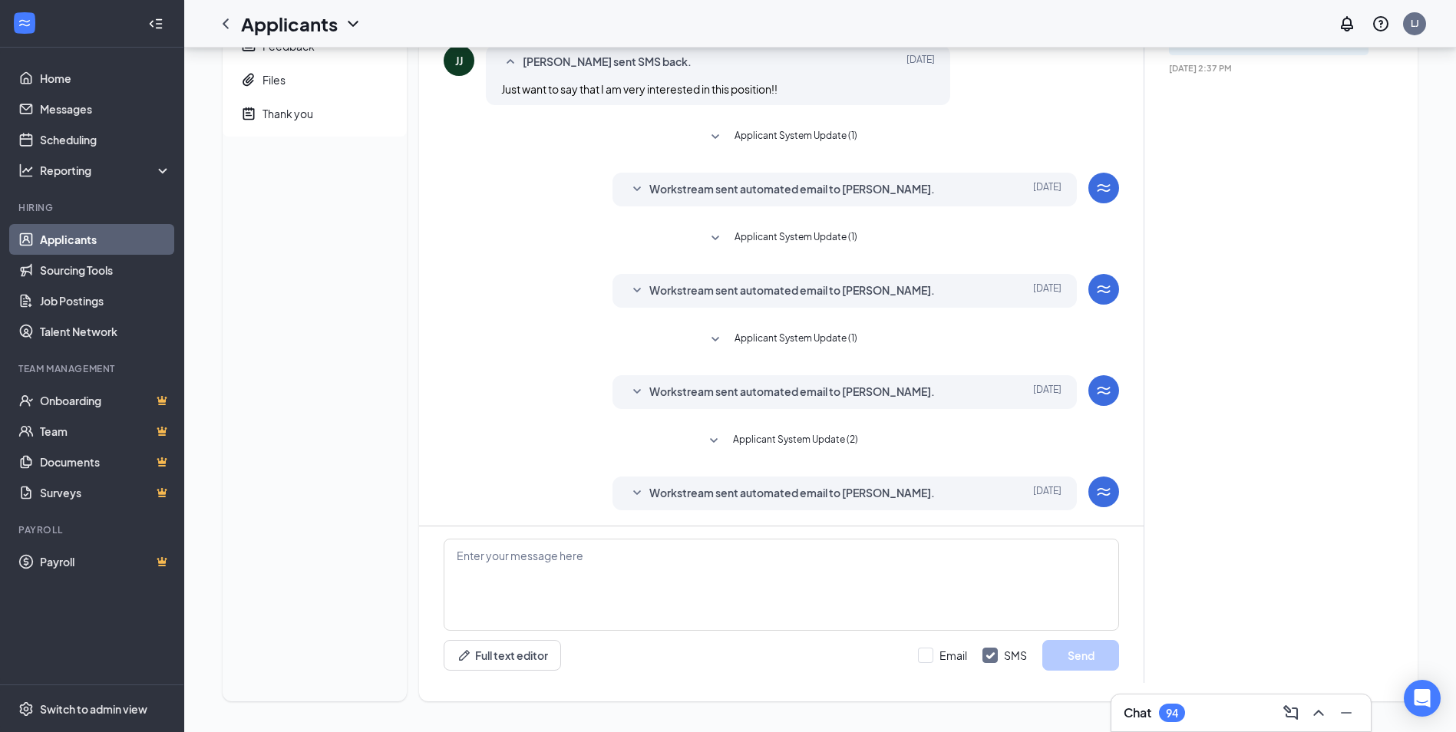
click at [768, 193] on span "Workstream sent automated email to Joshua Jordan." at bounding box center [792, 189] width 286 height 18
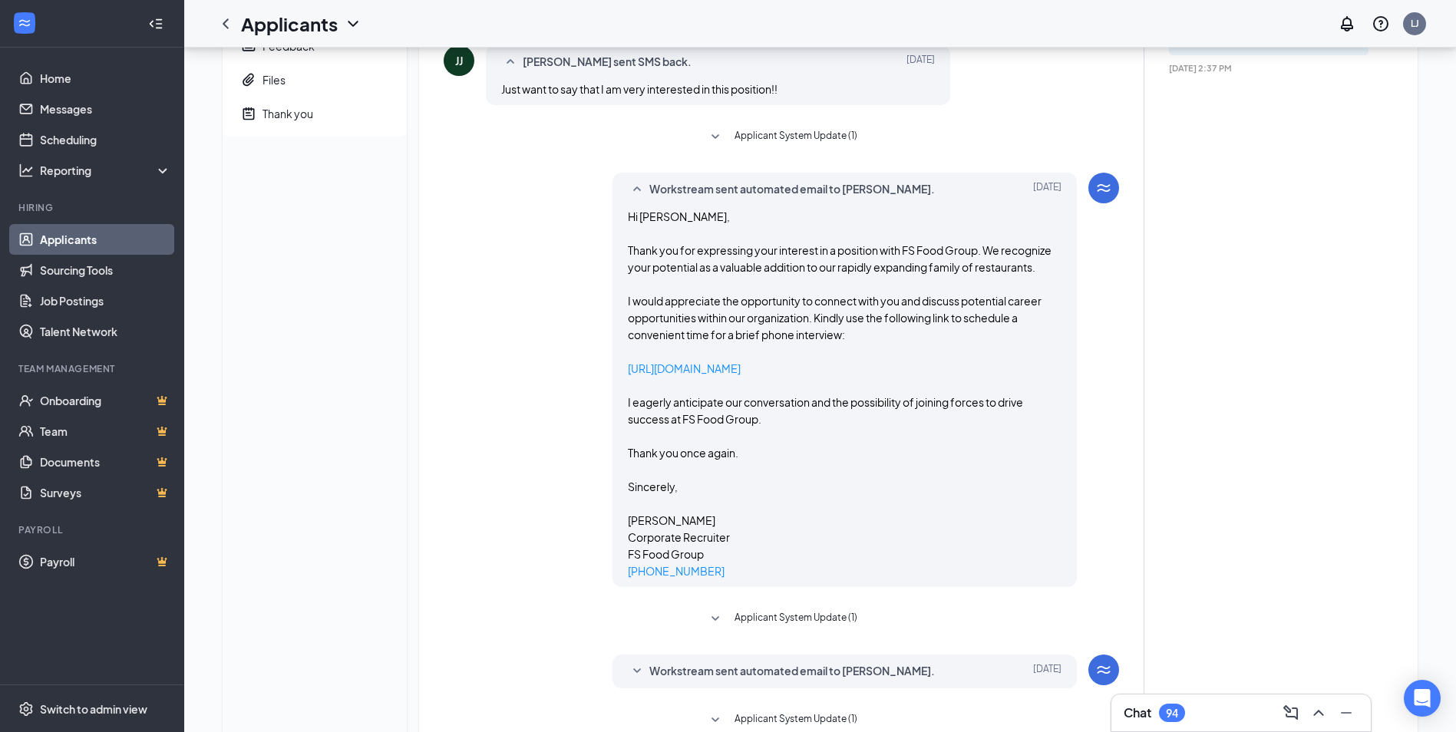
click at [768, 193] on span "Workstream sent automated email to Joshua Jordan." at bounding box center [792, 189] width 286 height 18
